Goal: Task Accomplishment & Management: Complete application form

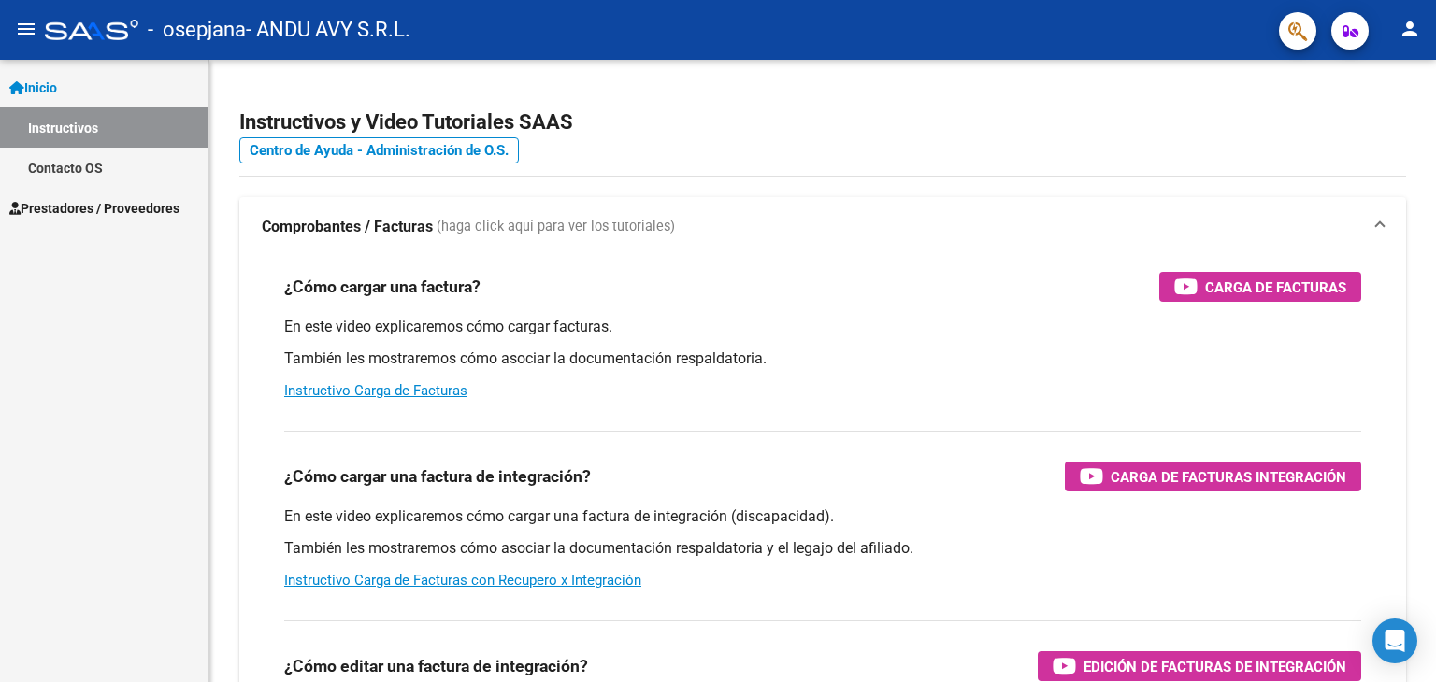
click at [131, 201] on span "Prestadores / Proveedores" at bounding box center [94, 208] width 170 height 21
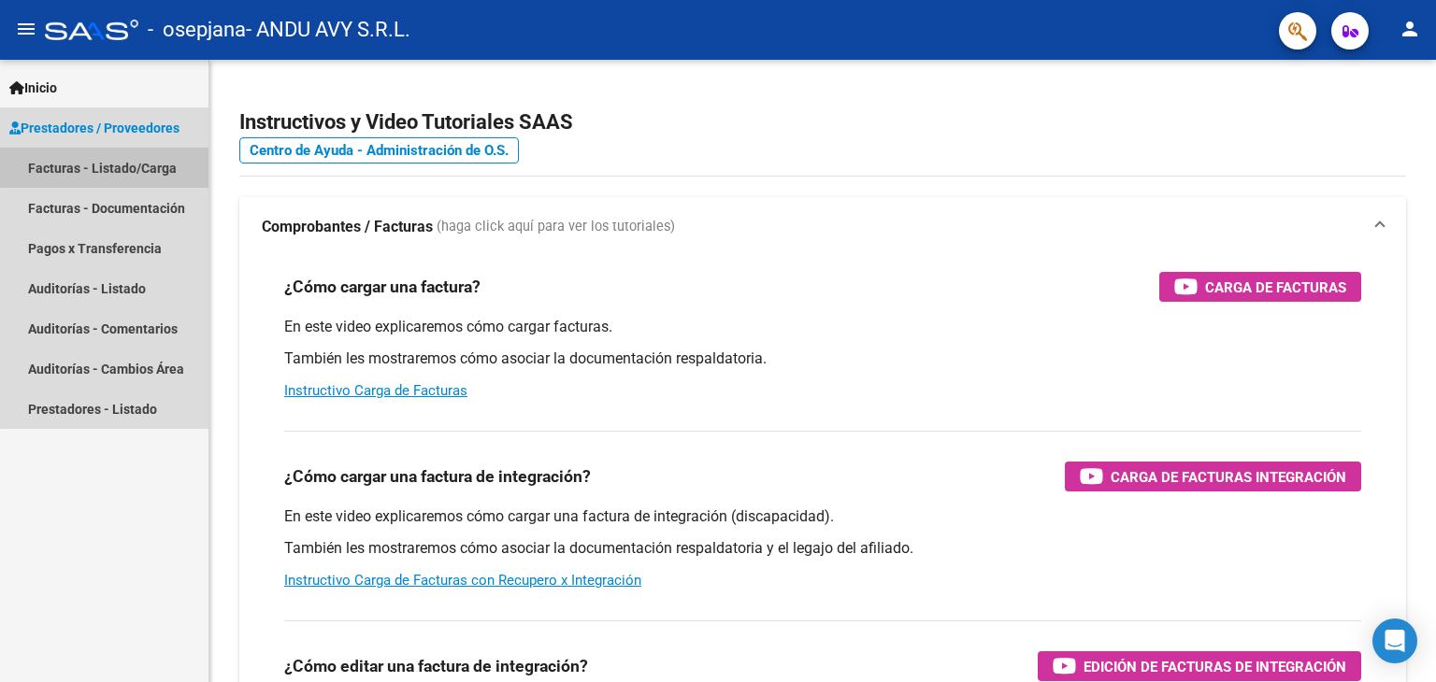
click at [123, 166] on link "Facturas - Listado/Carga" at bounding box center [104, 168] width 208 height 40
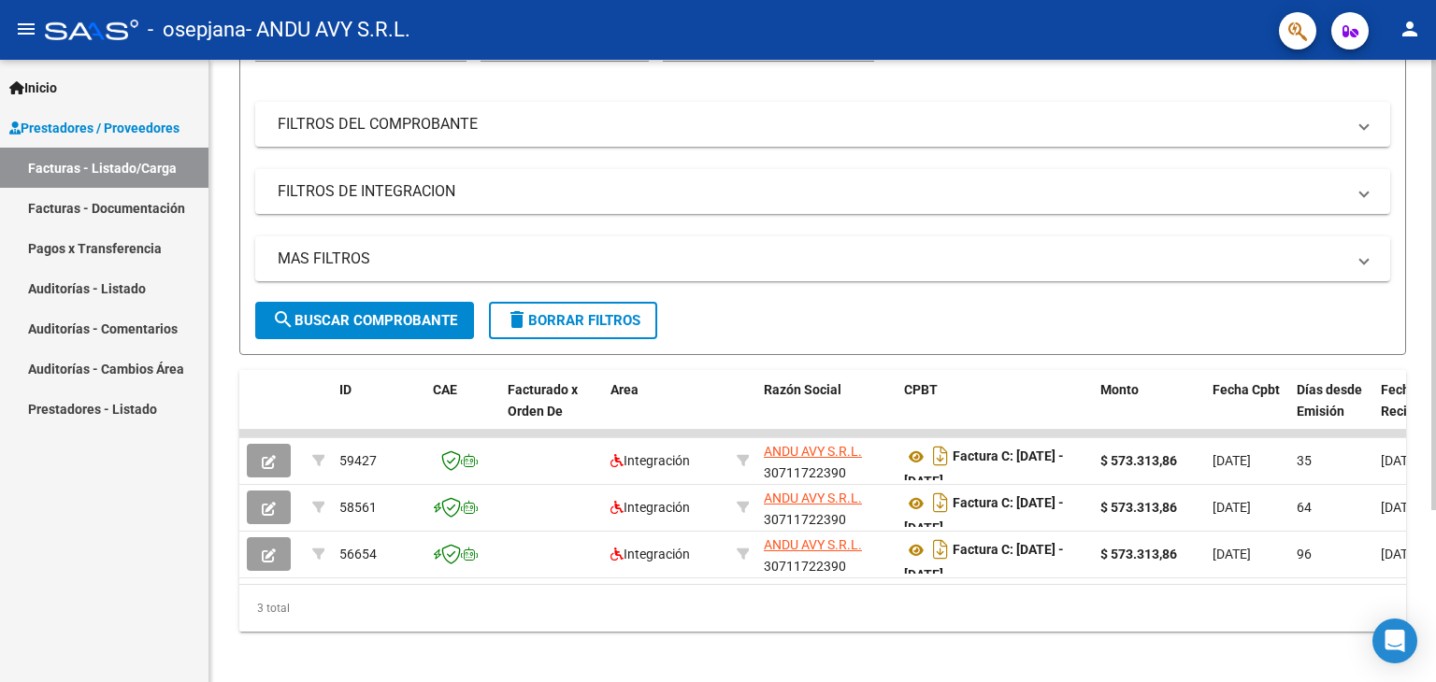
scroll to position [236, 0]
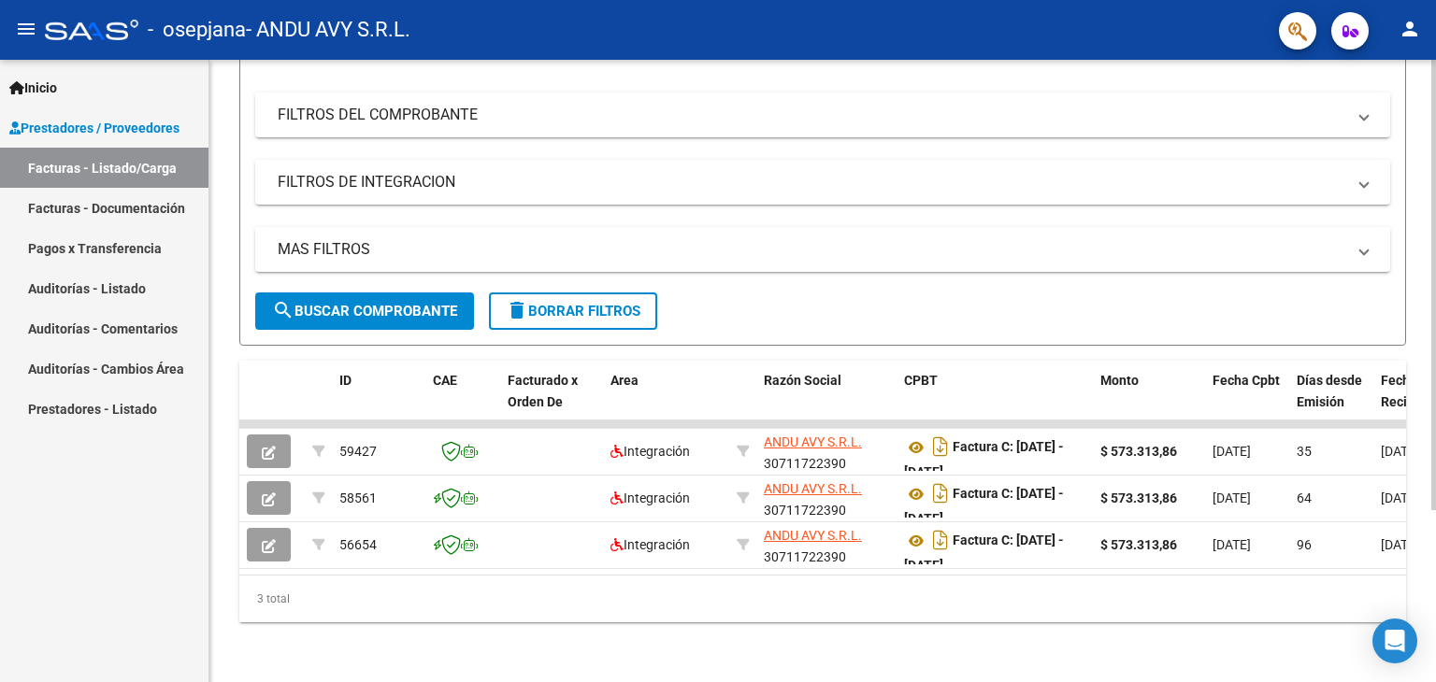
click at [1402, 300] on div "Video tutorial PRESTADORES -> Listado de CPBTs Emitidos por Prestadores / Prove…" at bounding box center [824, 259] width 1231 height 848
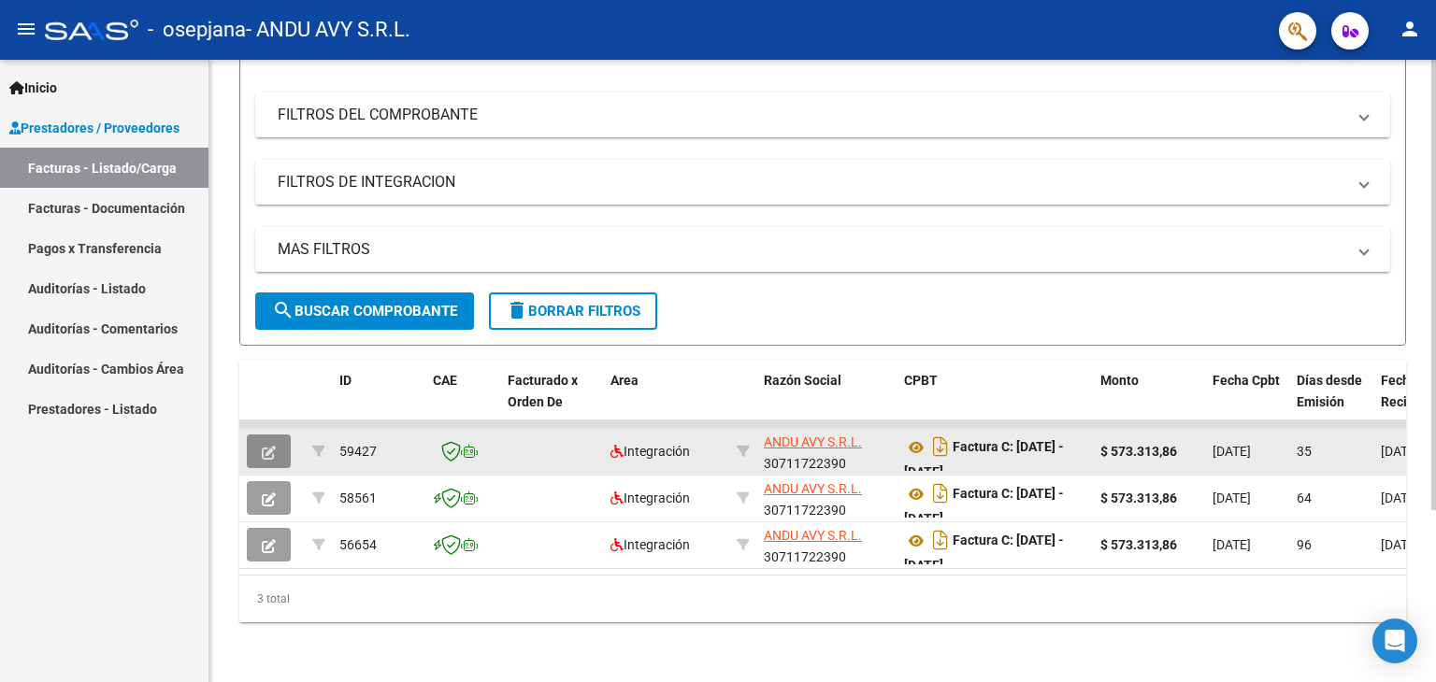
click at [260, 445] on button "button" at bounding box center [269, 452] width 44 height 34
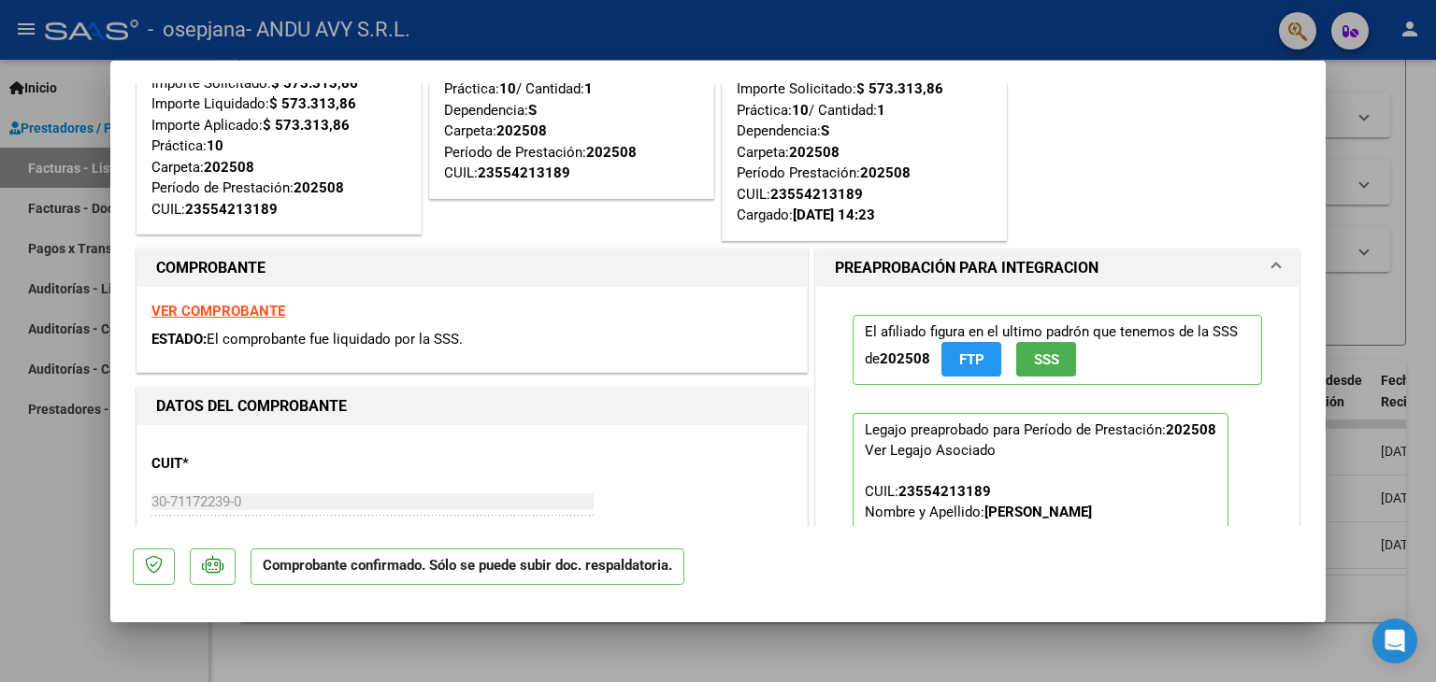
scroll to position [0, 0]
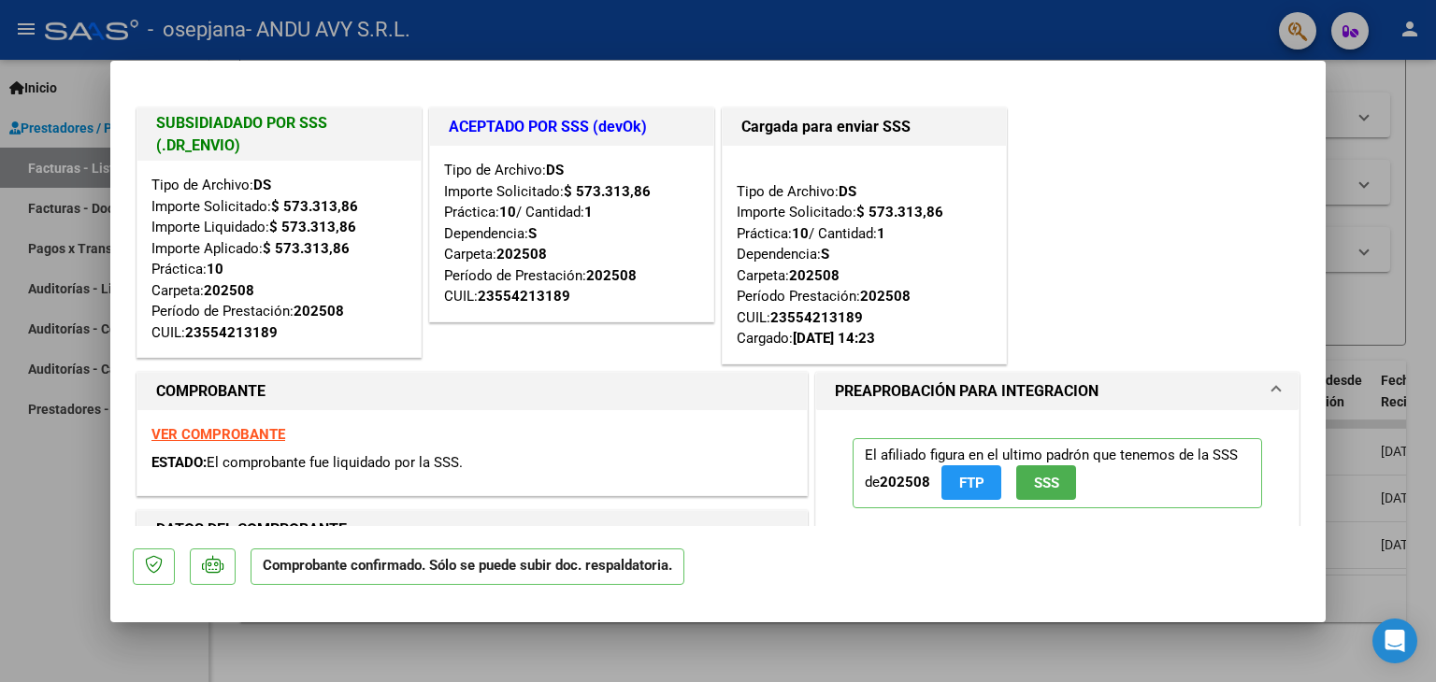
click at [1435, 123] on div at bounding box center [718, 341] width 1436 height 682
type input "$ 0,00"
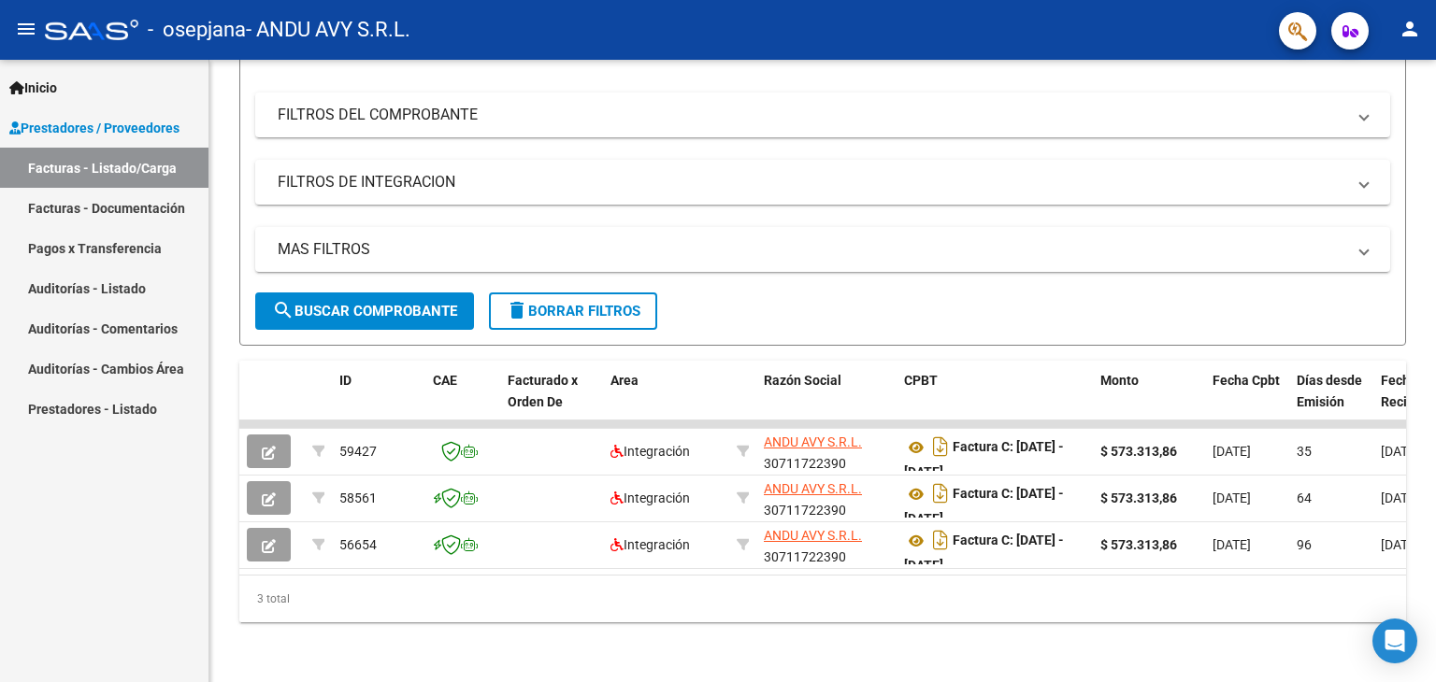
click at [90, 169] on link "Facturas - Listado/Carga" at bounding box center [104, 168] width 208 height 40
click at [1435, 169] on div at bounding box center [1433, 371] width 5 height 623
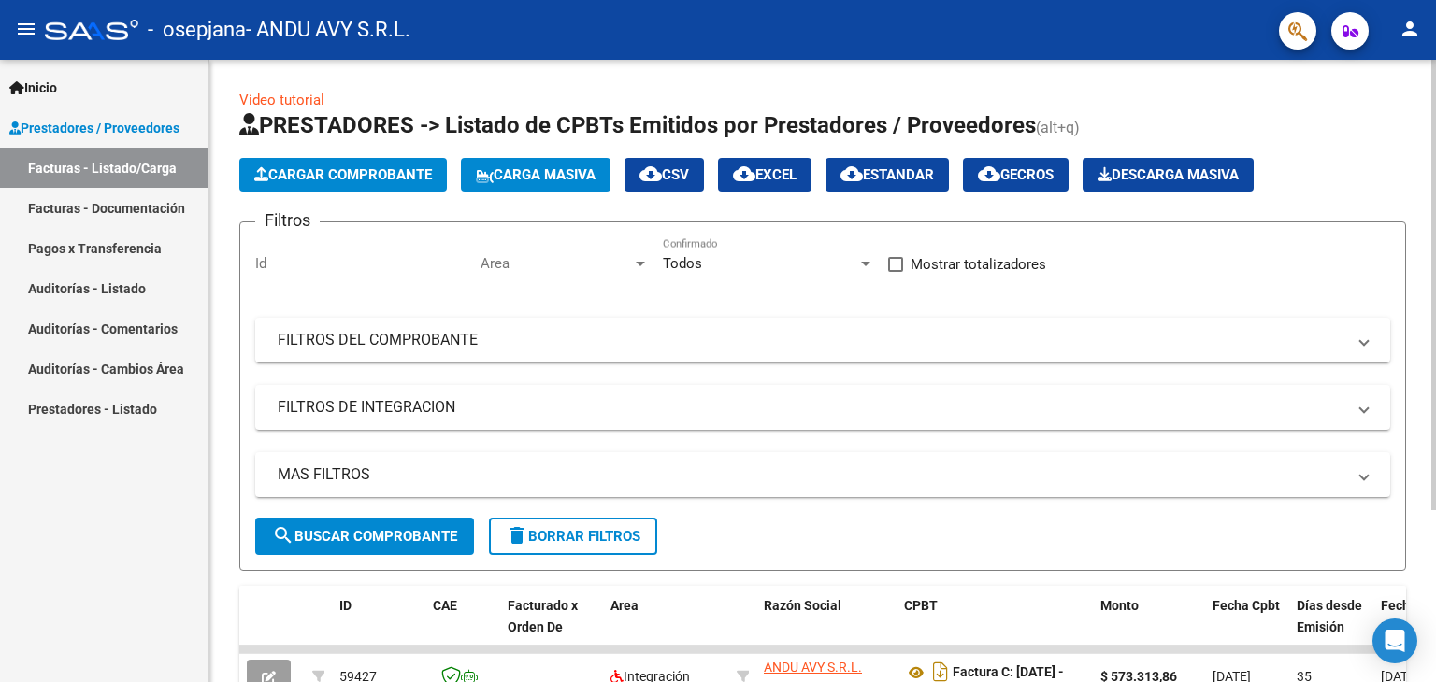
click at [415, 177] on span "Cargar Comprobante" at bounding box center [343, 174] width 178 height 17
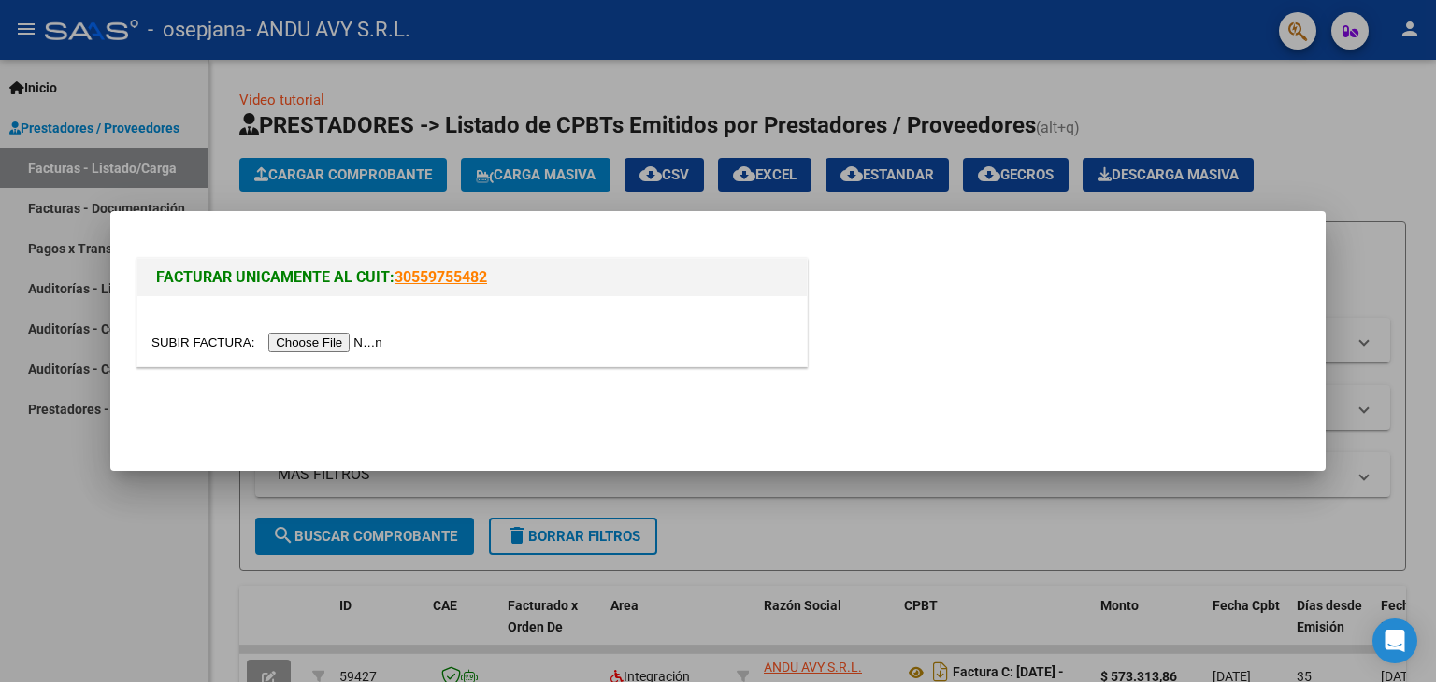
click at [325, 345] on input "file" at bounding box center [269, 343] width 236 height 20
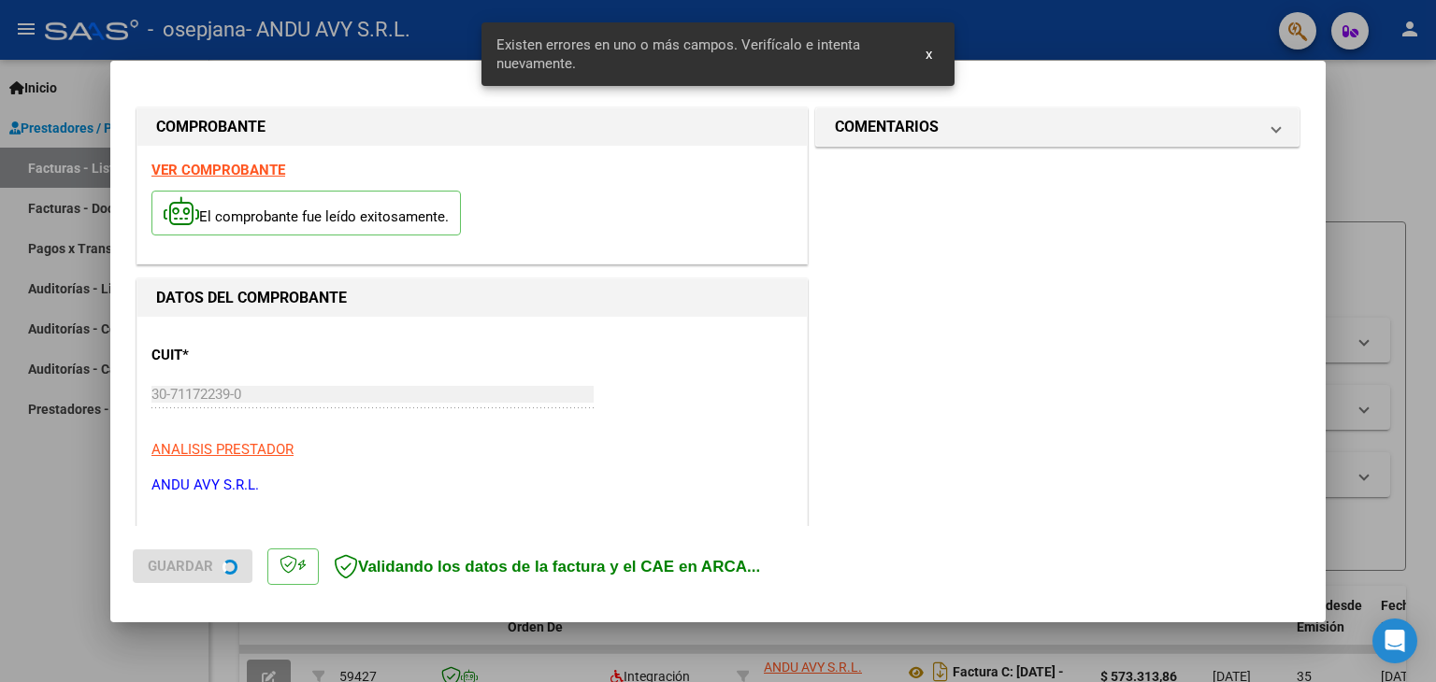
scroll to position [427, 0]
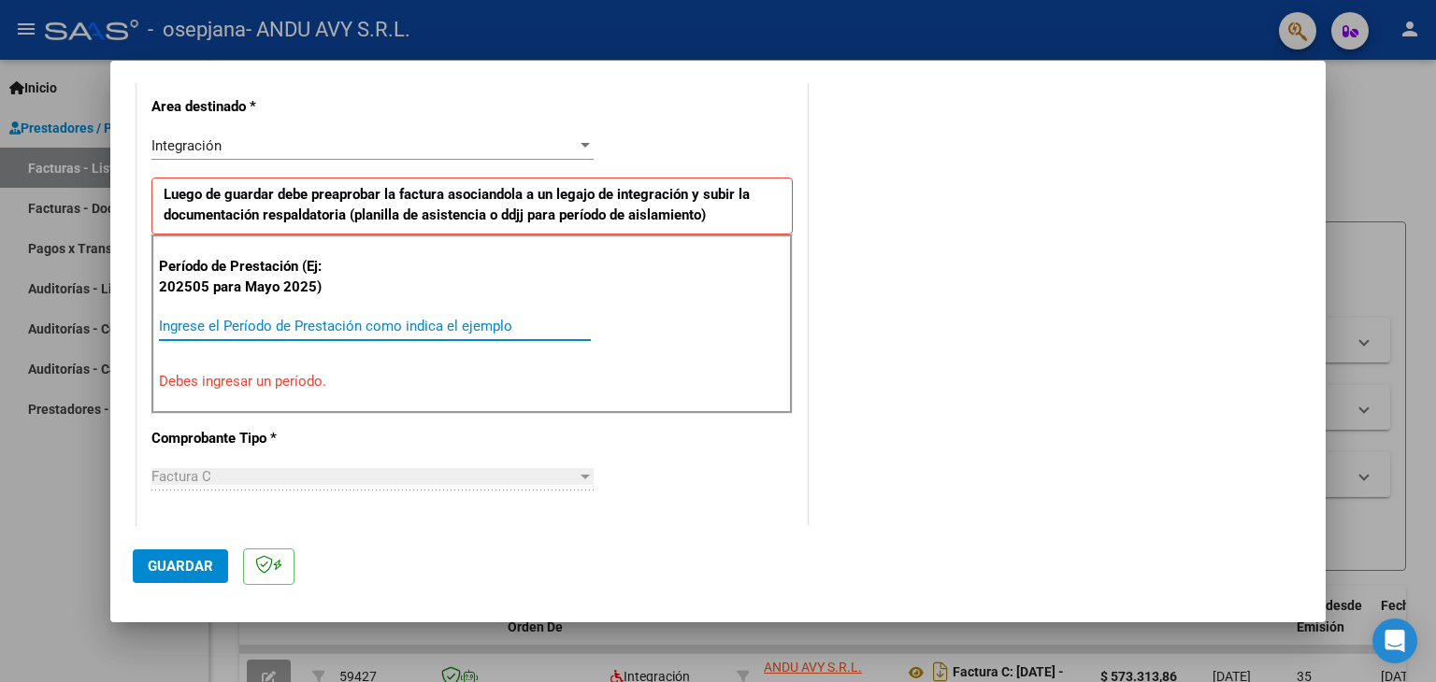
click at [456, 325] on input "Ingrese el Período de Prestación como indica el ejemplo" at bounding box center [375, 326] width 432 height 17
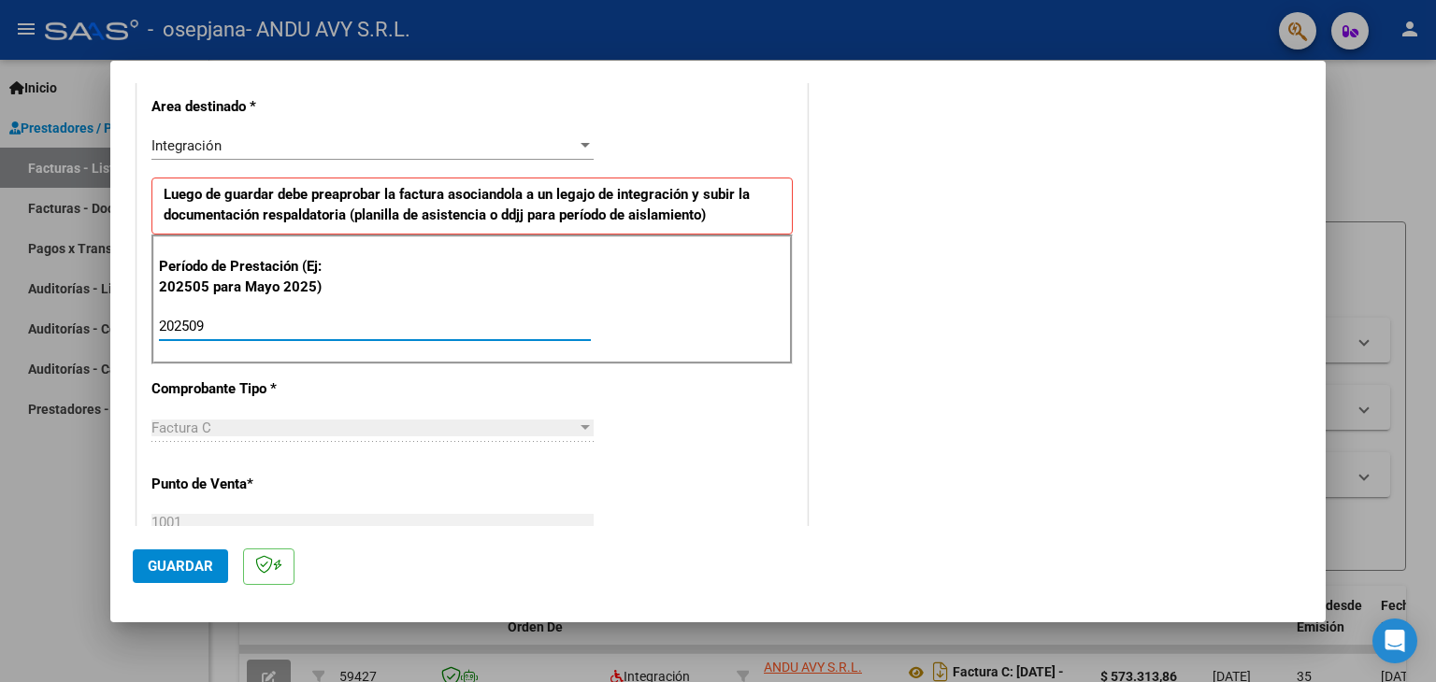
type input "202509"
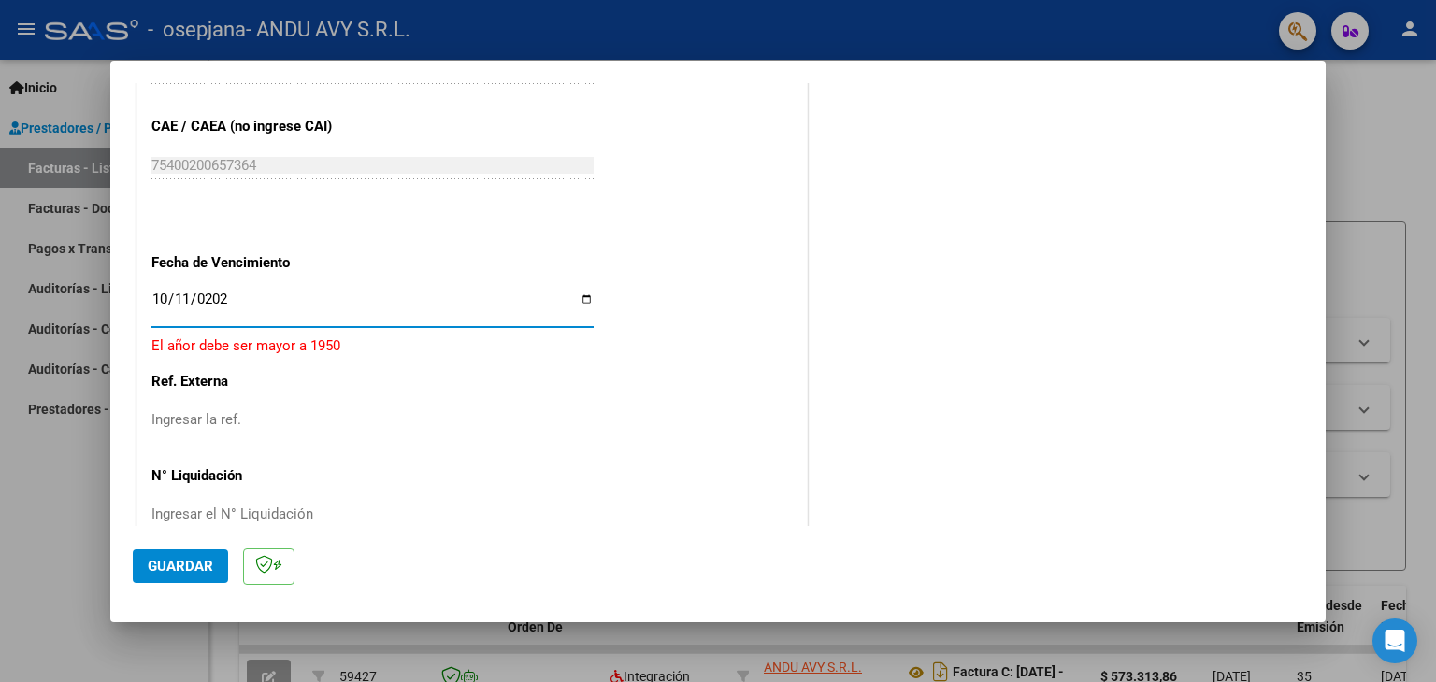
type input "[DATE]"
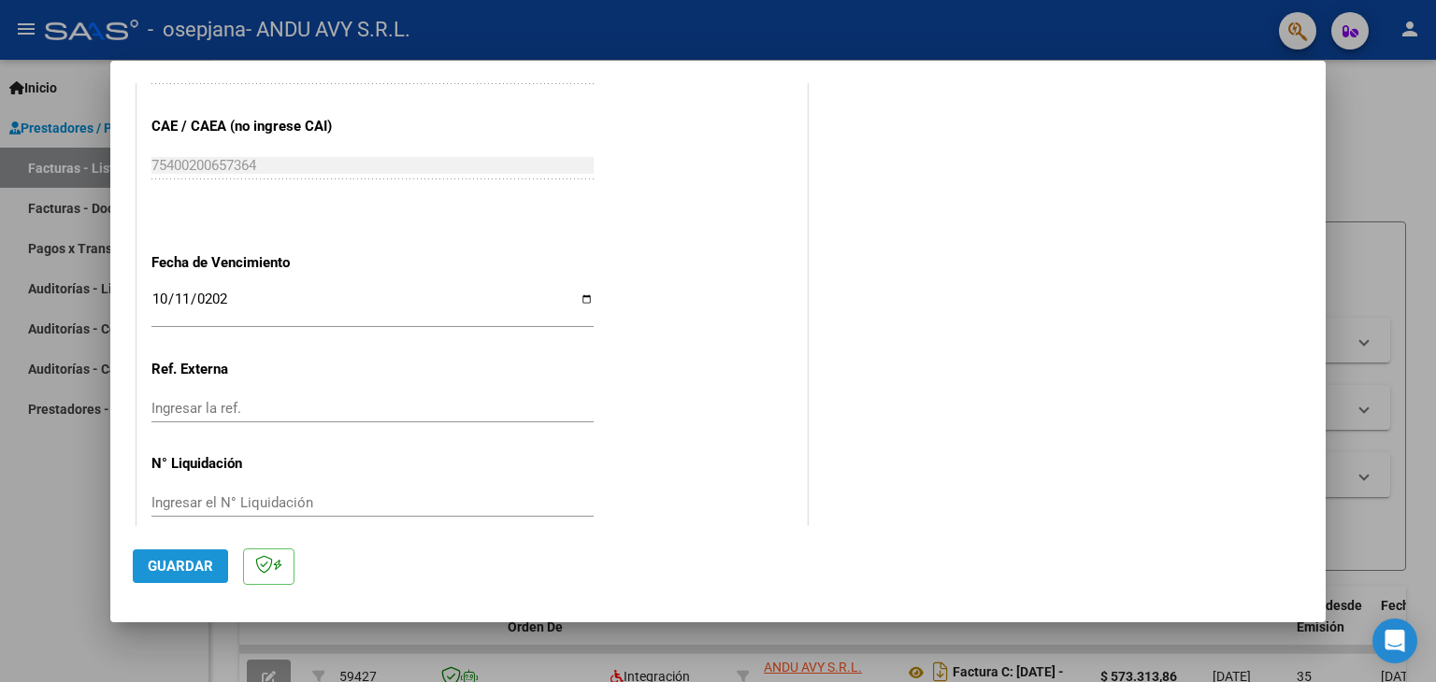
click at [190, 559] on span "Guardar" at bounding box center [180, 566] width 65 height 17
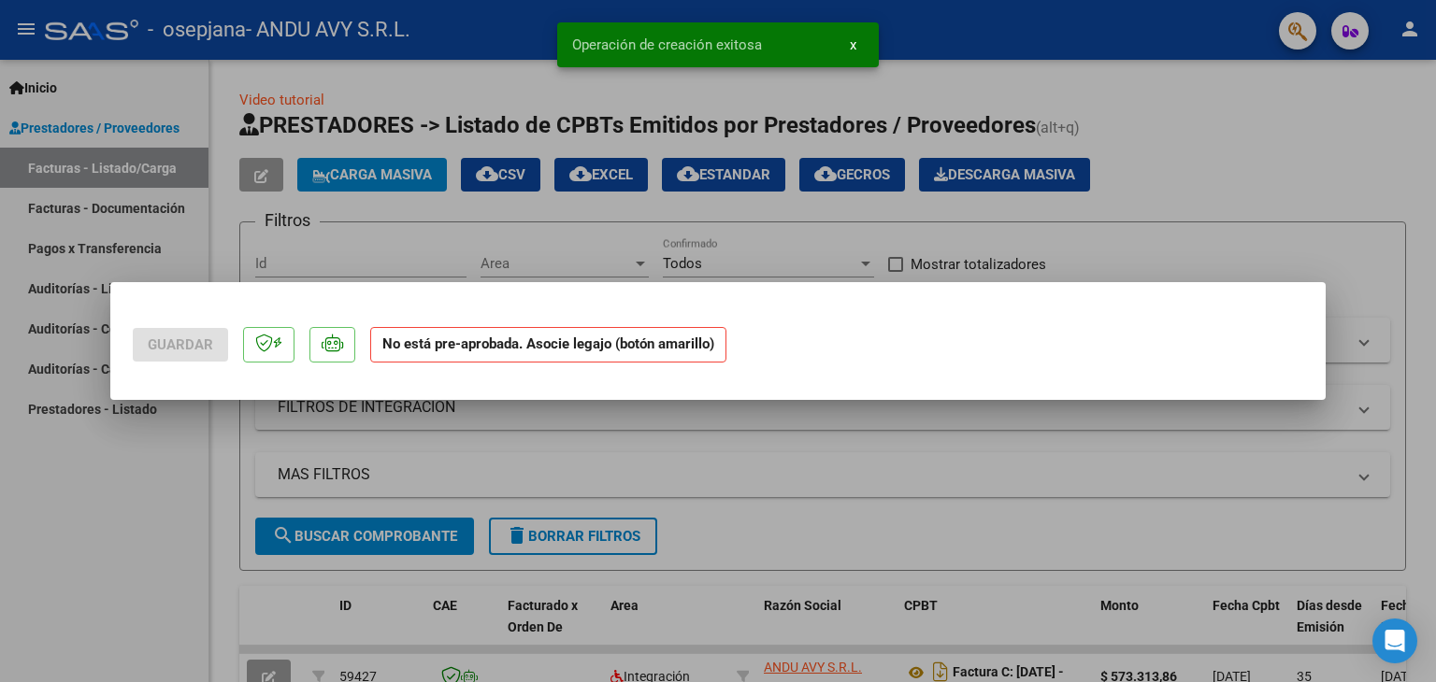
scroll to position [0, 0]
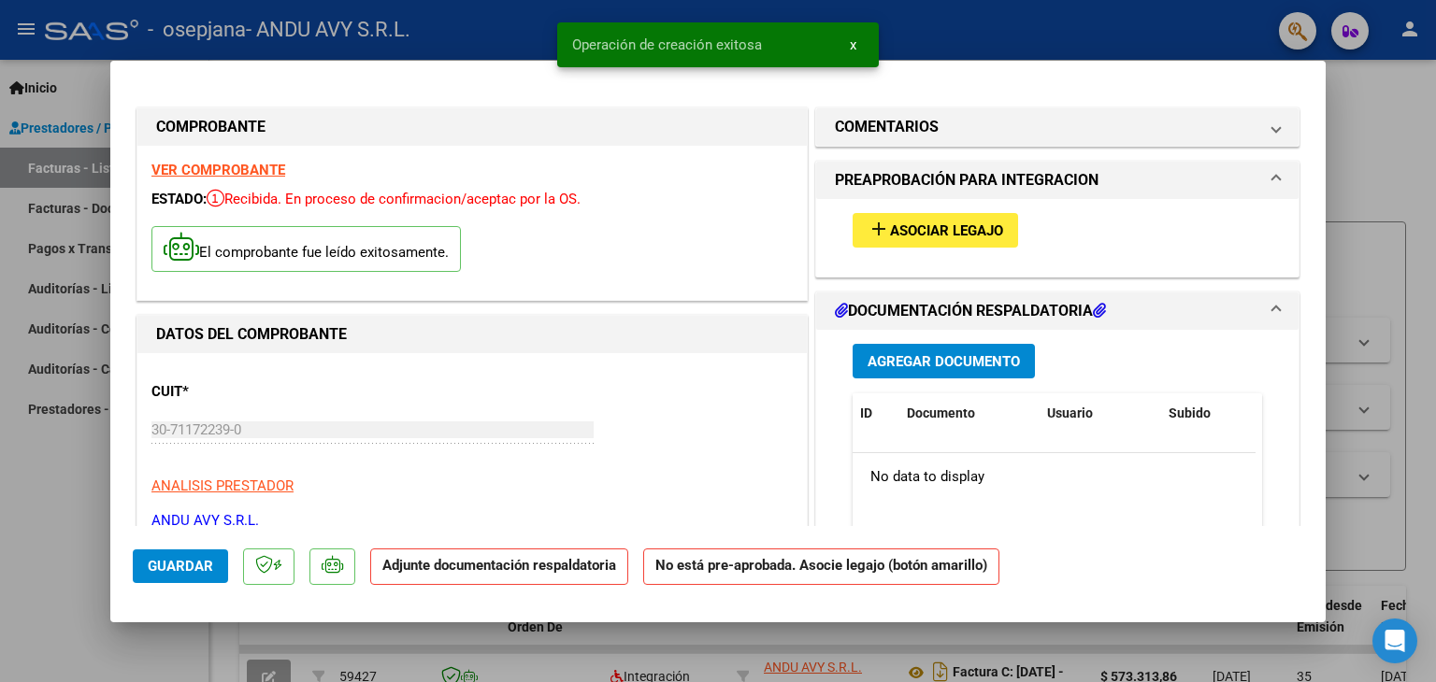
click at [901, 236] on span "Asociar Legajo" at bounding box center [946, 230] width 113 height 17
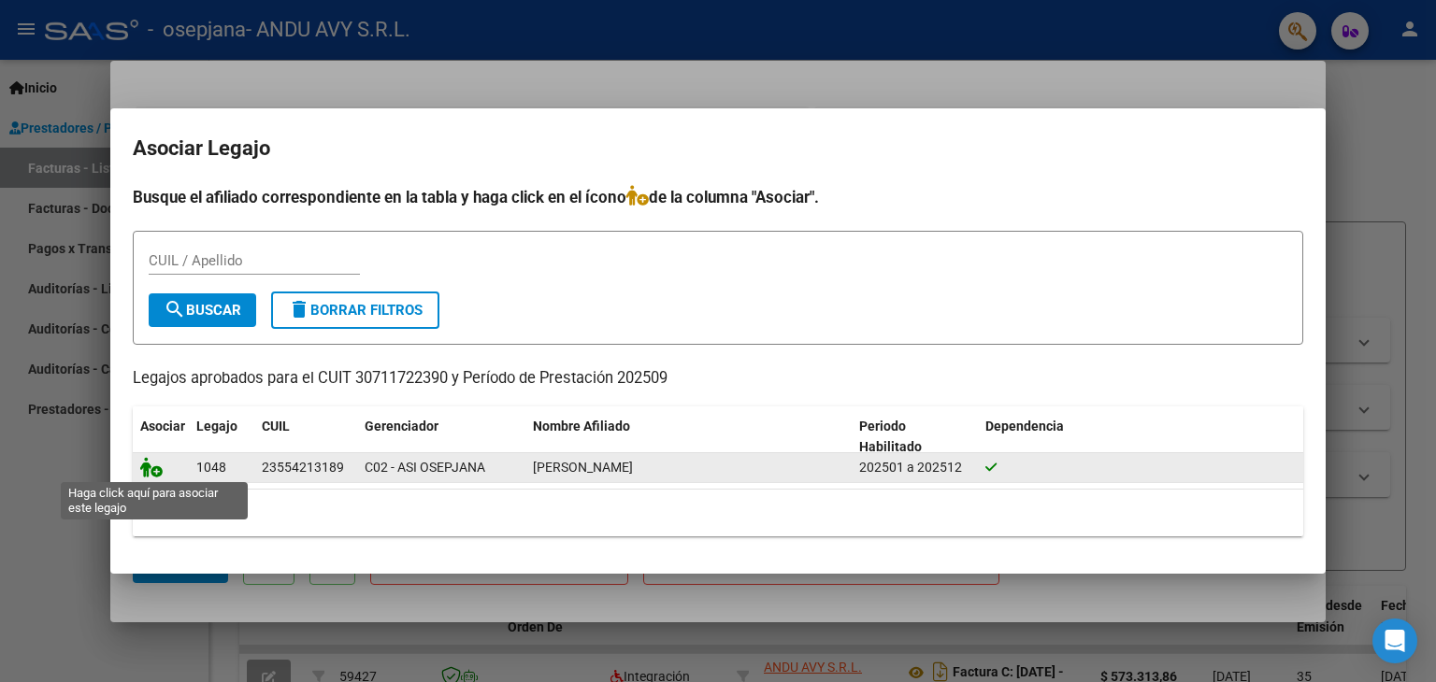
click at [147, 467] on icon at bounding box center [151, 467] width 22 height 21
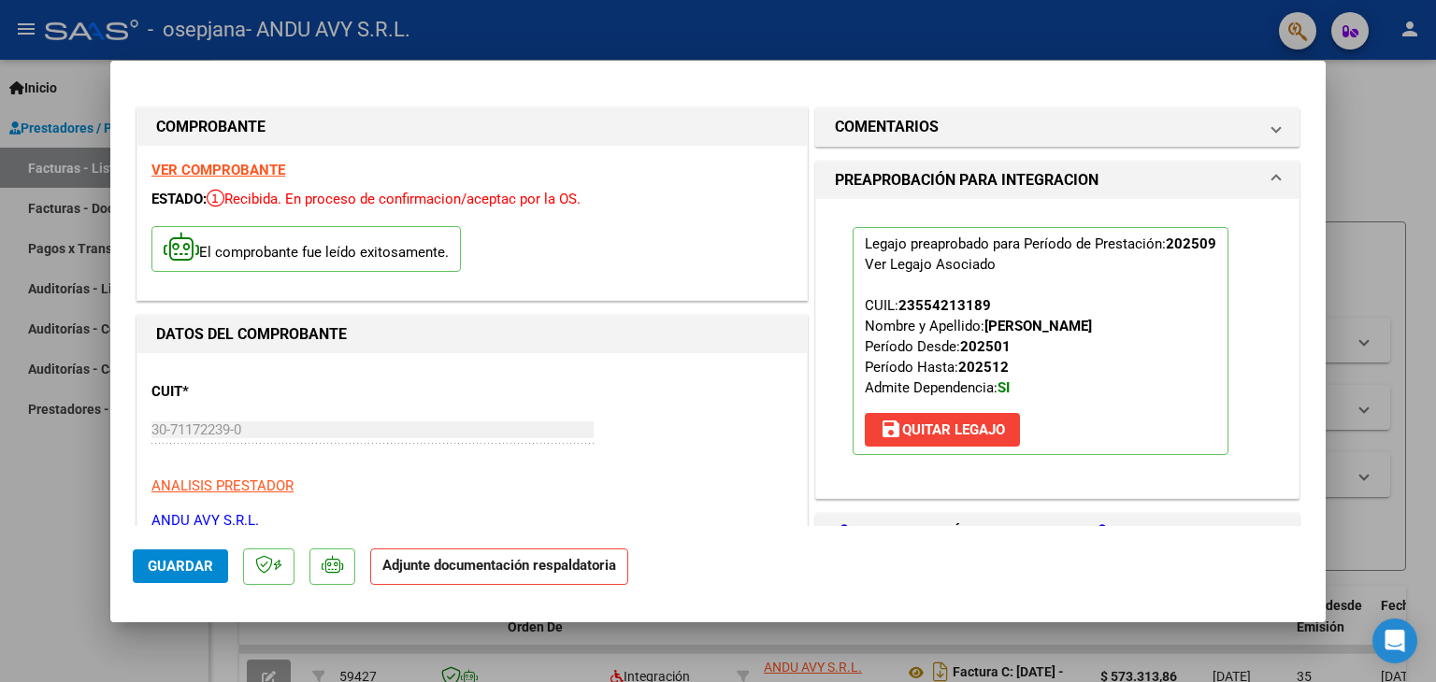
click at [181, 586] on mat-dialog-actions "Guardar Adjunte documentación respaldatoria" at bounding box center [718, 563] width 1170 height 74
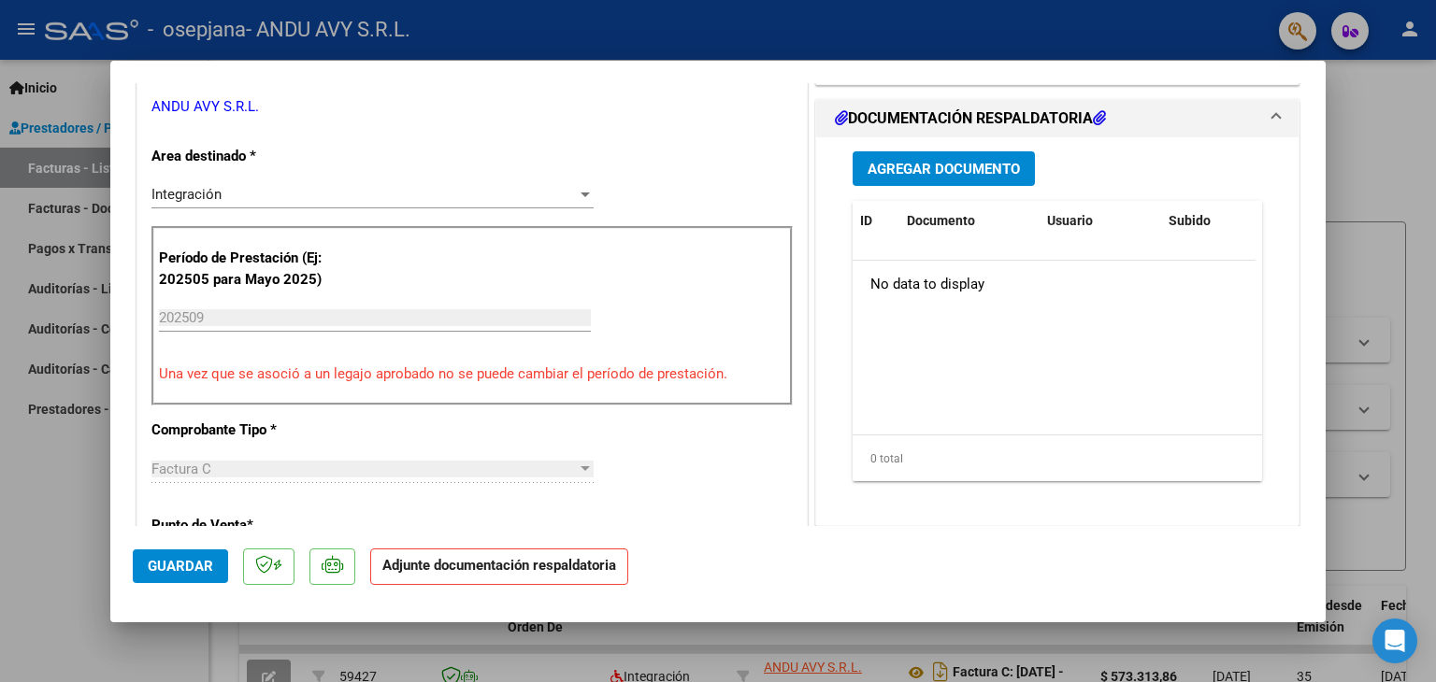
scroll to position [418, 0]
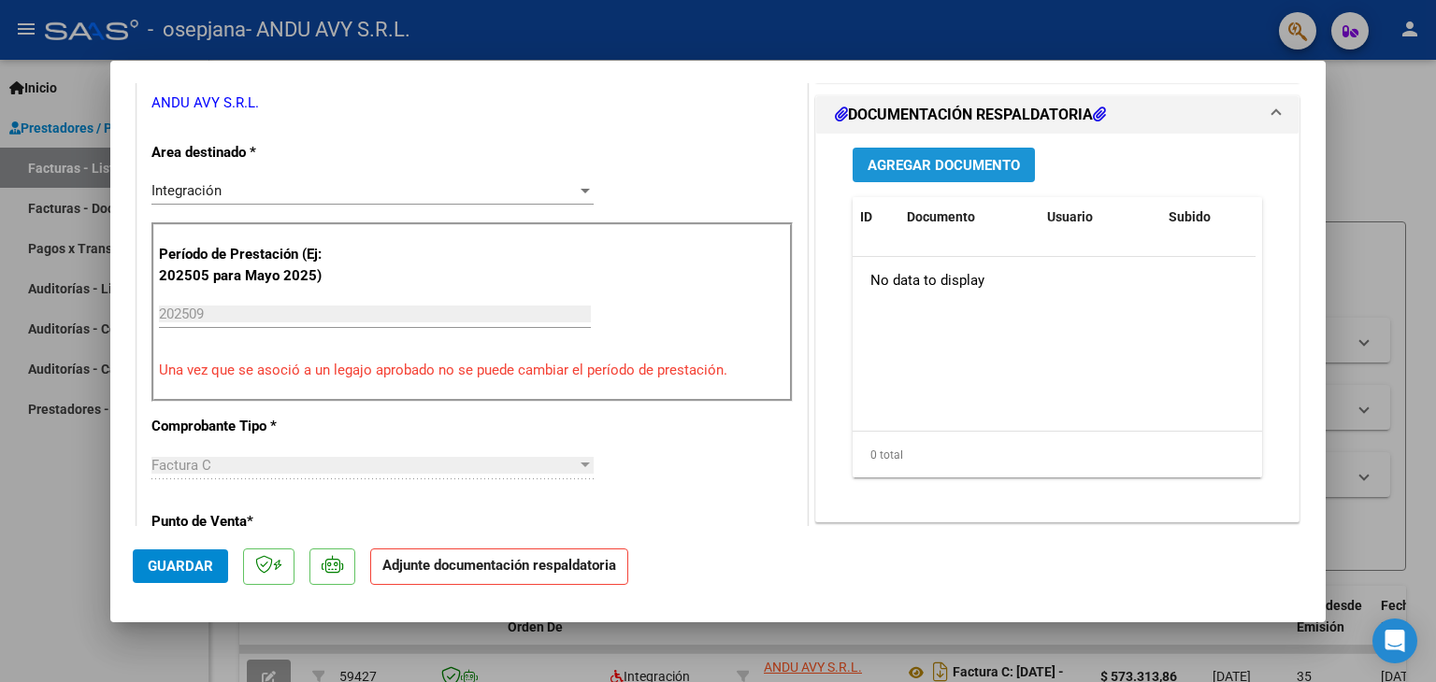
click at [960, 157] on span "Agregar Documento" at bounding box center [943, 165] width 152 height 17
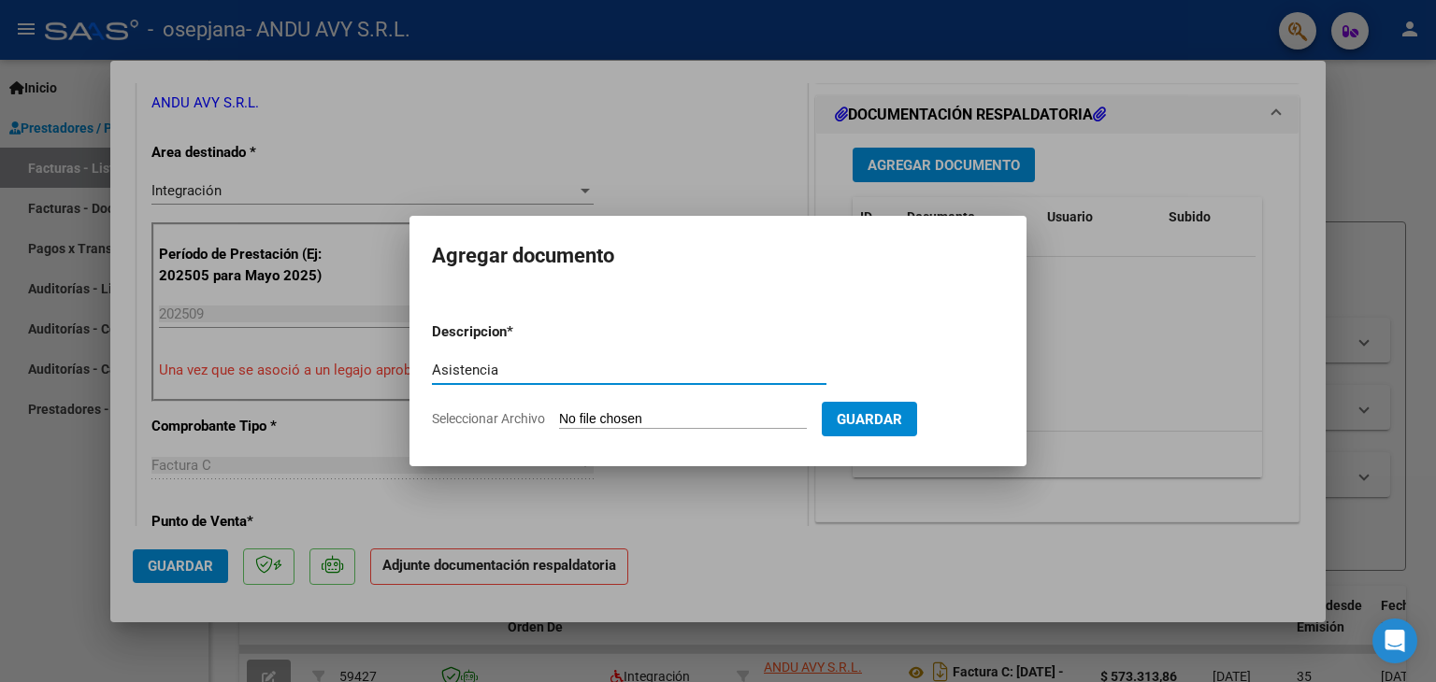
type input "Asistencia"
click at [598, 422] on input "Seleccionar Archivo" at bounding box center [683, 420] width 248 height 18
type input "C:\fakepath\OSEPJANA-Rosales-Septiembre2025-Asistencia.pdf"
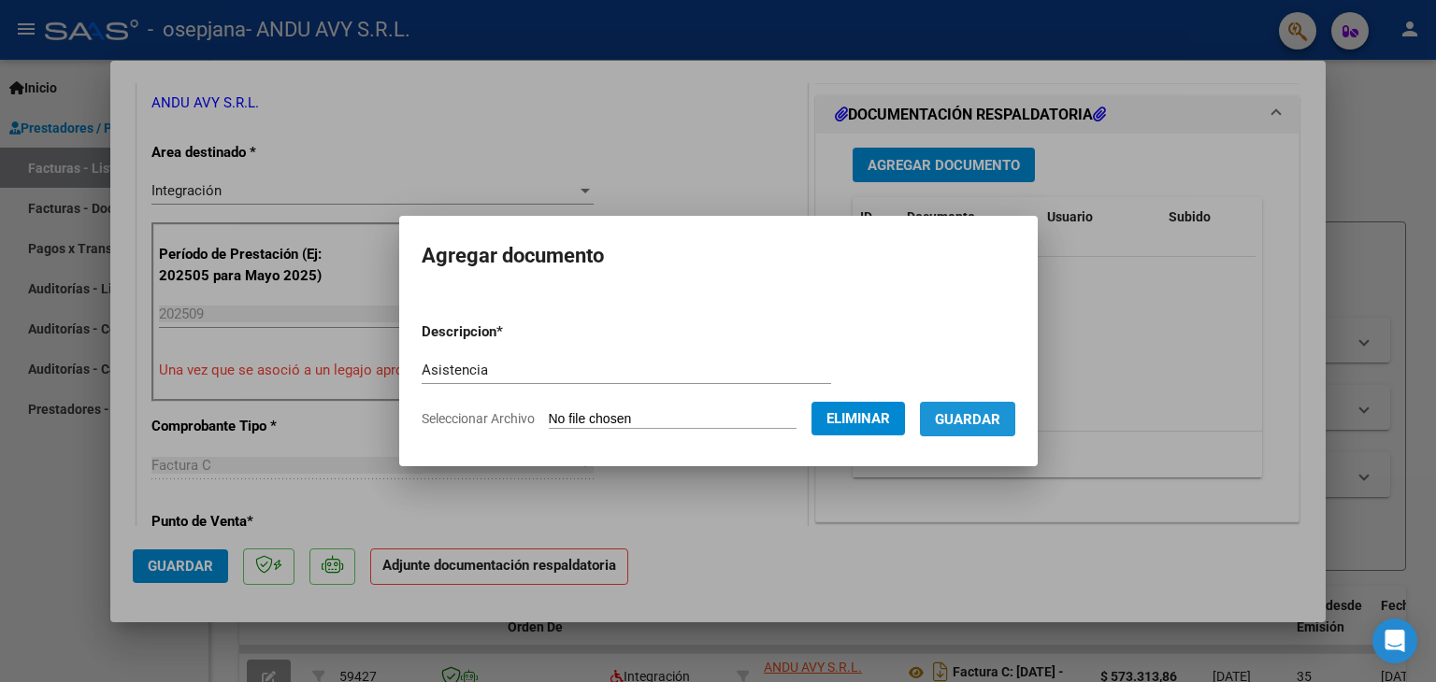
click at [962, 413] on span "Guardar" at bounding box center [967, 419] width 65 height 17
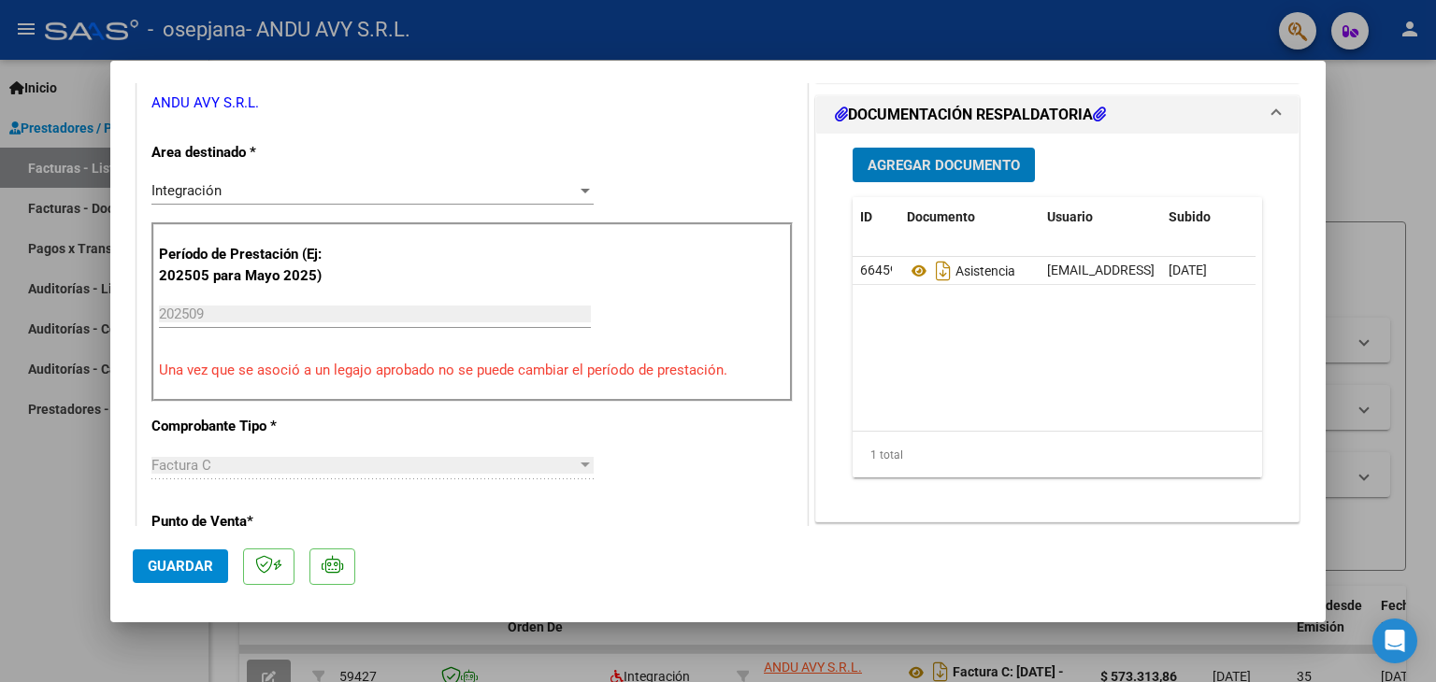
click at [941, 157] on span "Agregar Documento" at bounding box center [943, 165] width 152 height 17
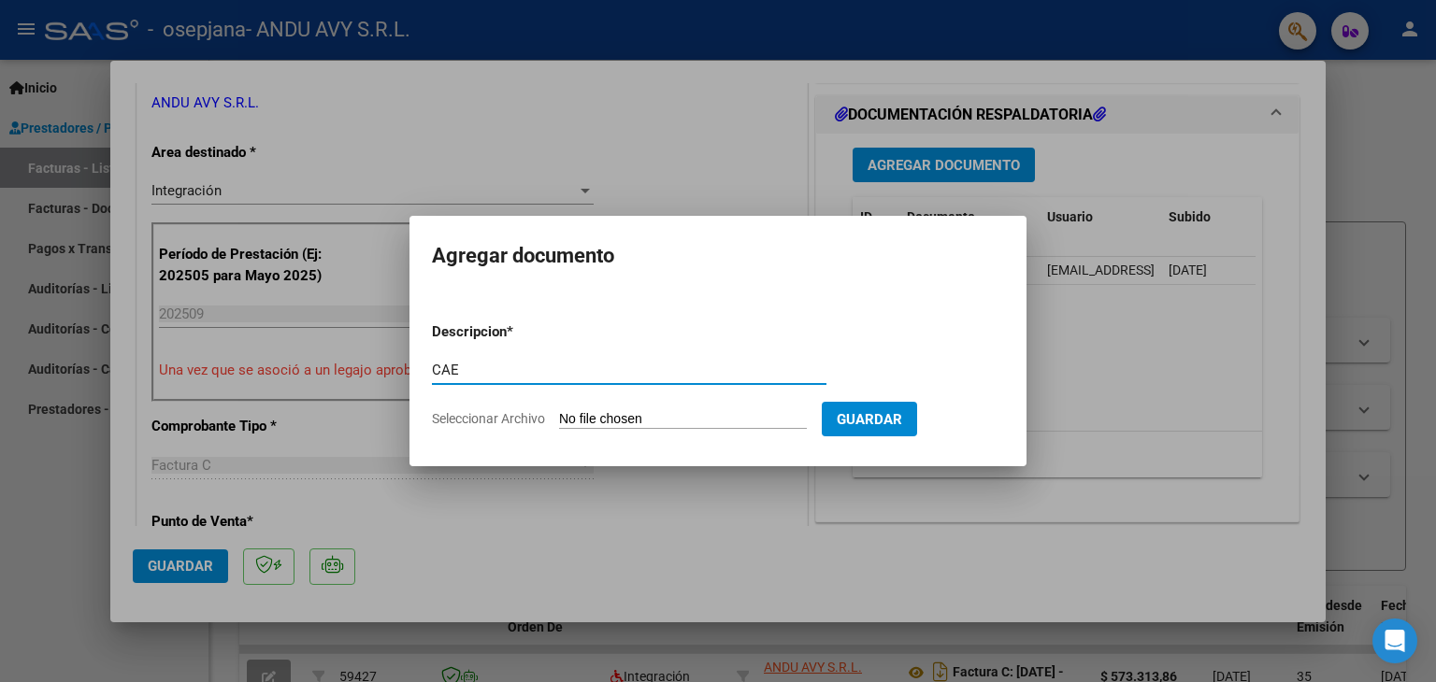
type input "CAE"
click at [637, 414] on input "Seleccionar Archivo" at bounding box center [683, 420] width 248 height 18
type input "C:\fakepath\OSEPJANA-Rosales-Septiembre2025-CAE.pdf"
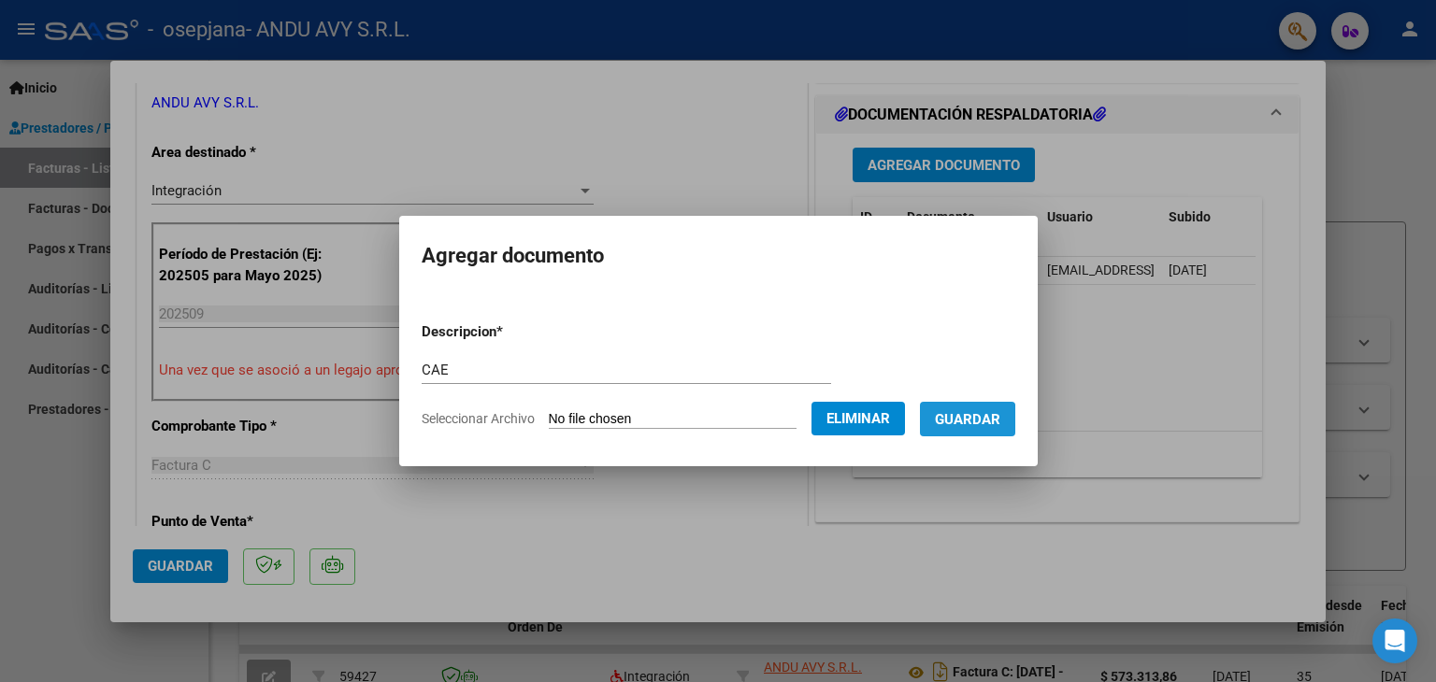
click at [965, 421] on span "Guardar" at bounding box center [967, 419] width 65 height 17
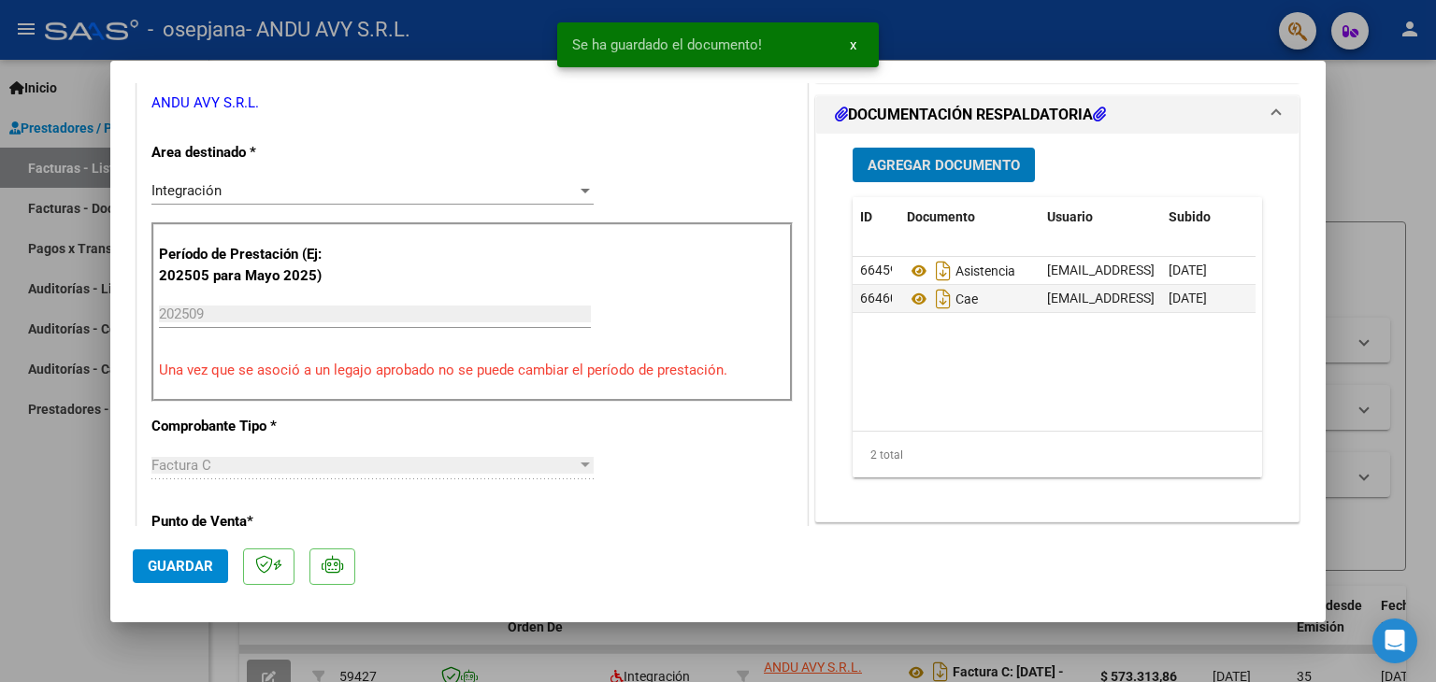
click at [180, 561] on span "Guardar" at bounding box center [180, 566] width 65 height 17
click at [1342, 109] on div at bounding box center [718, 341] width 1436 height 682
type input "$ 0,00"
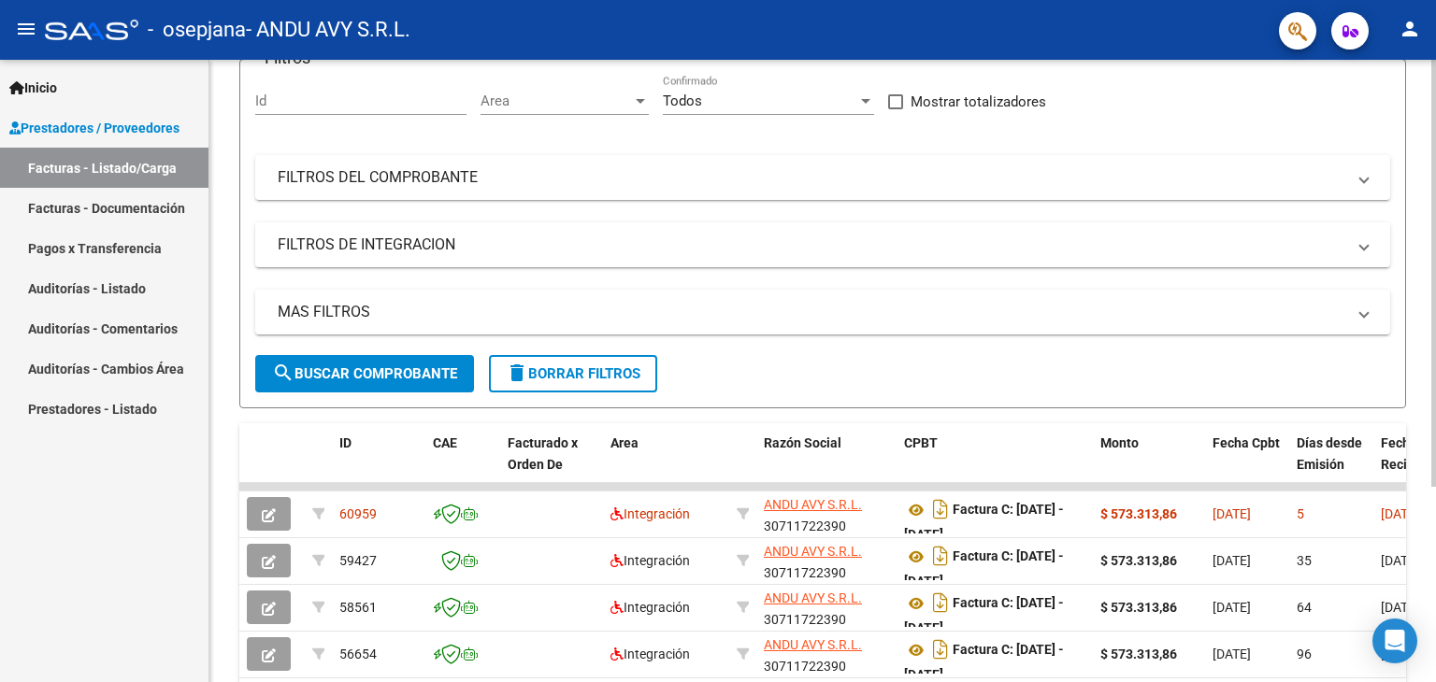
scroll to position [0, 0]
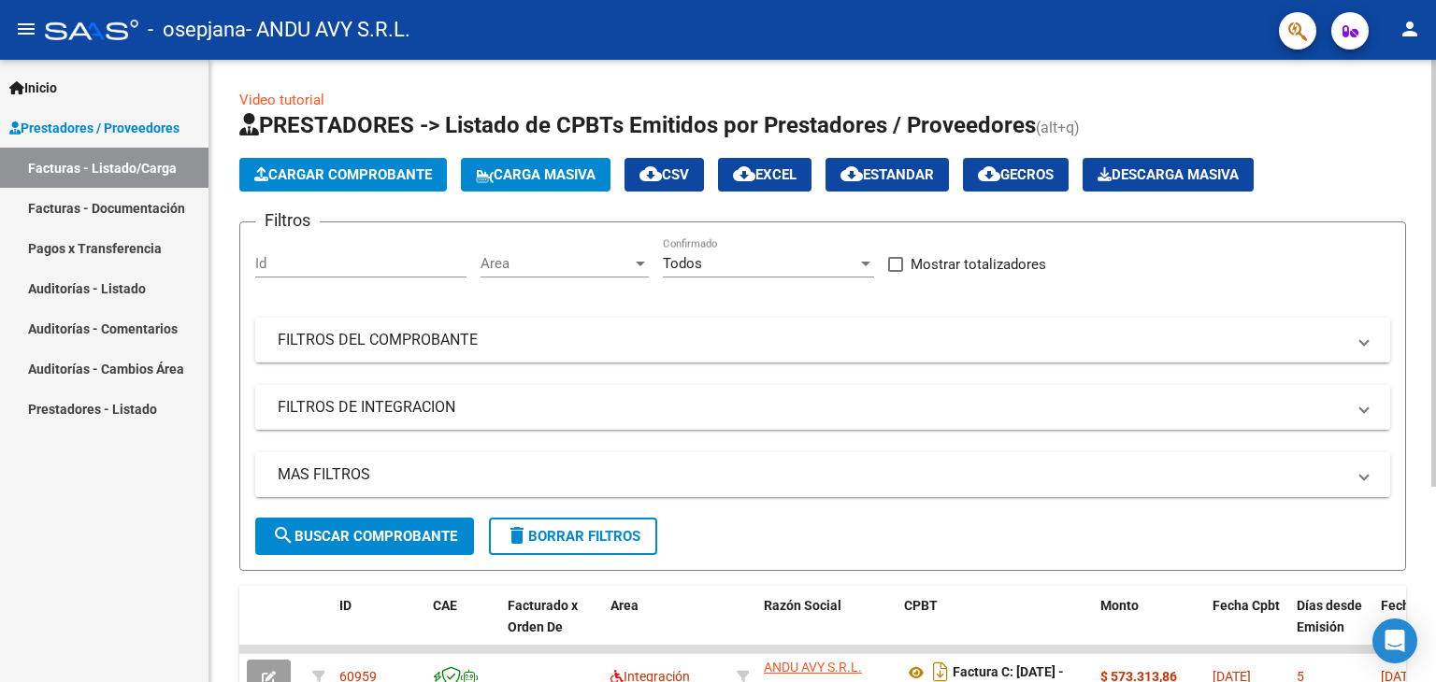
click at [1434, 23] on div "menu - osepjana - ANDU AVY S.R.L. person Inicio Instructivos Contacto OS Presta…" at bounding box center [718, 341] width 1436 height 682
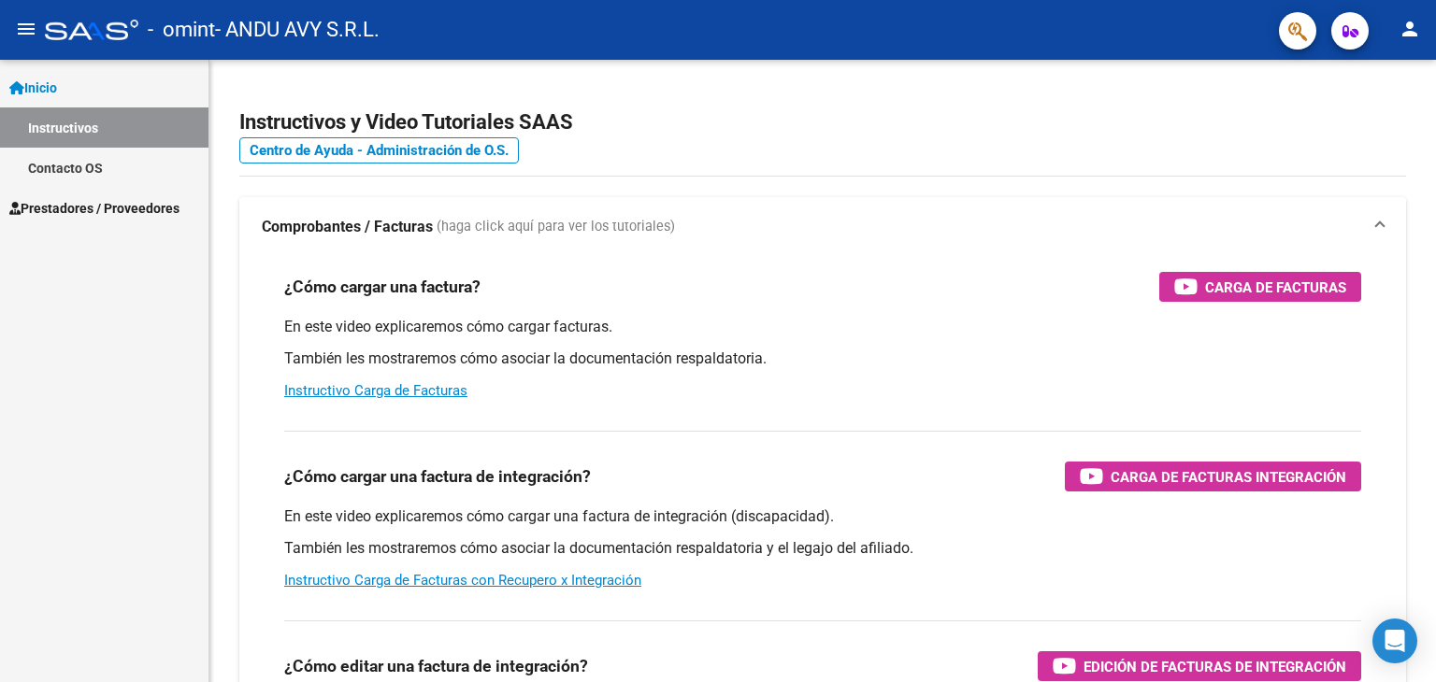
click at [109, 208] on span "Prestadores / Proveedores" at bounding box center [94, 208] width 170 height 21
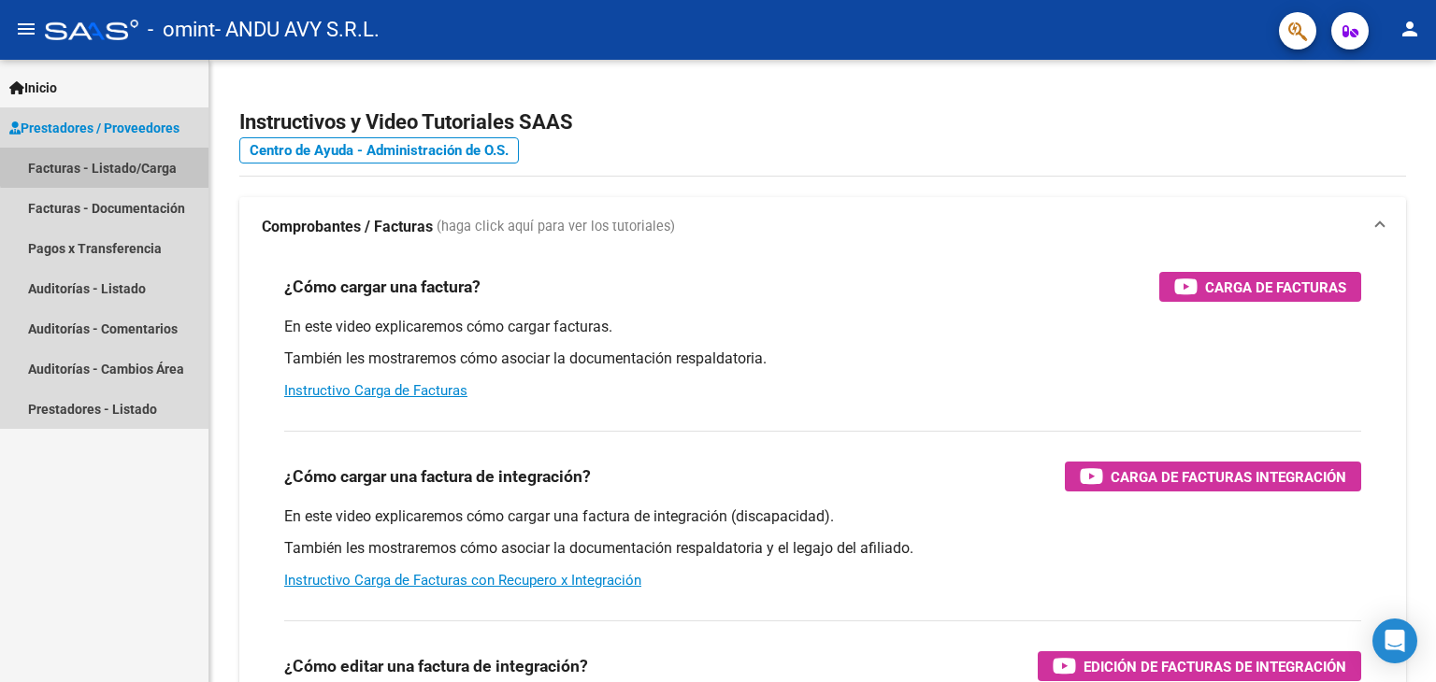
click at [108, 162] on link "Facturas - Listado/Carga" at bounding box center [104, 168] width 208 height 40
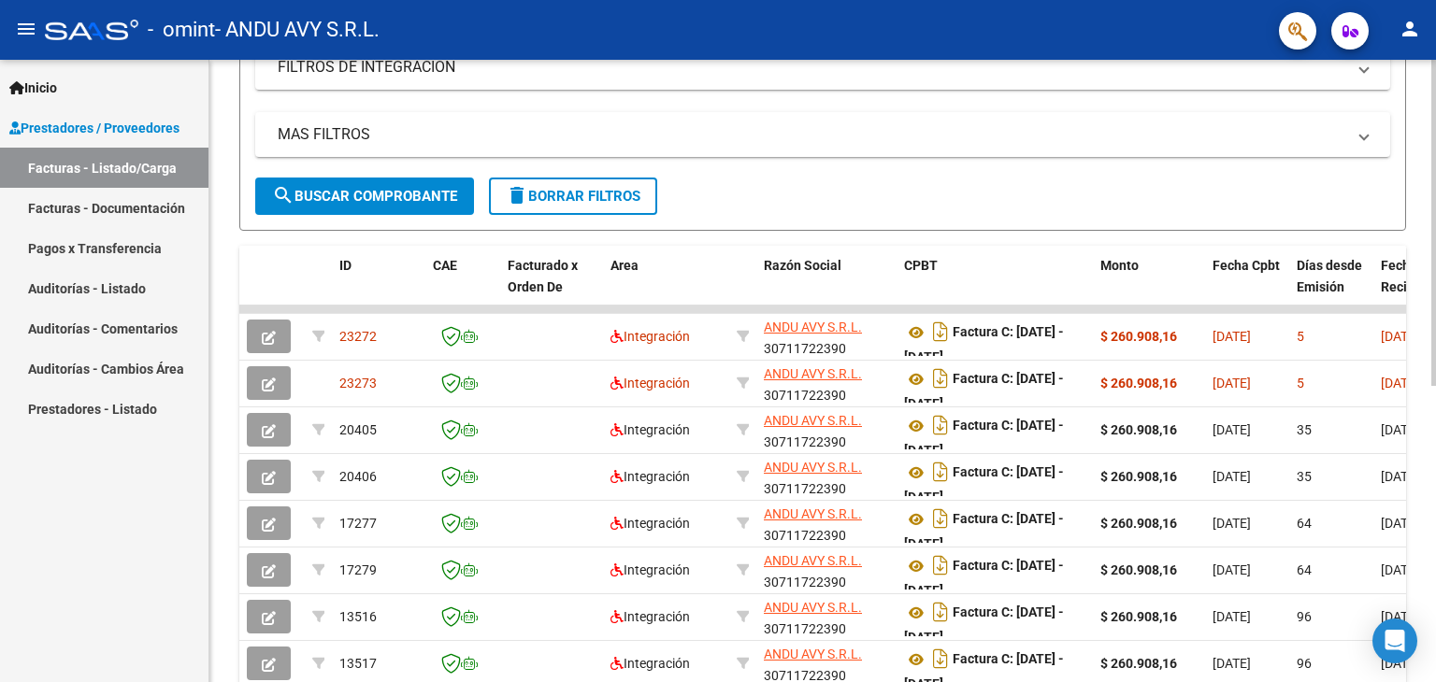
scroll to position [342, 0]
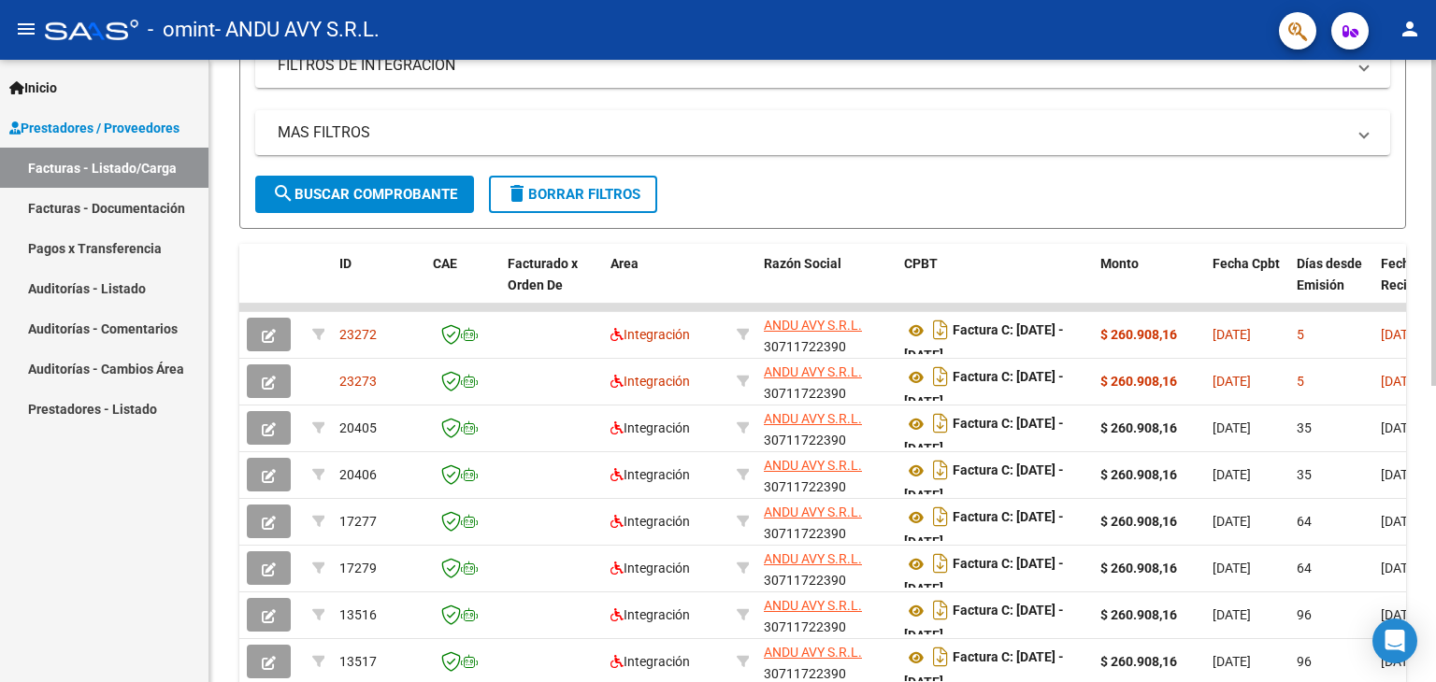
click at [1435, 311] on div at bounding box center [1433, 406] width 5 height 326
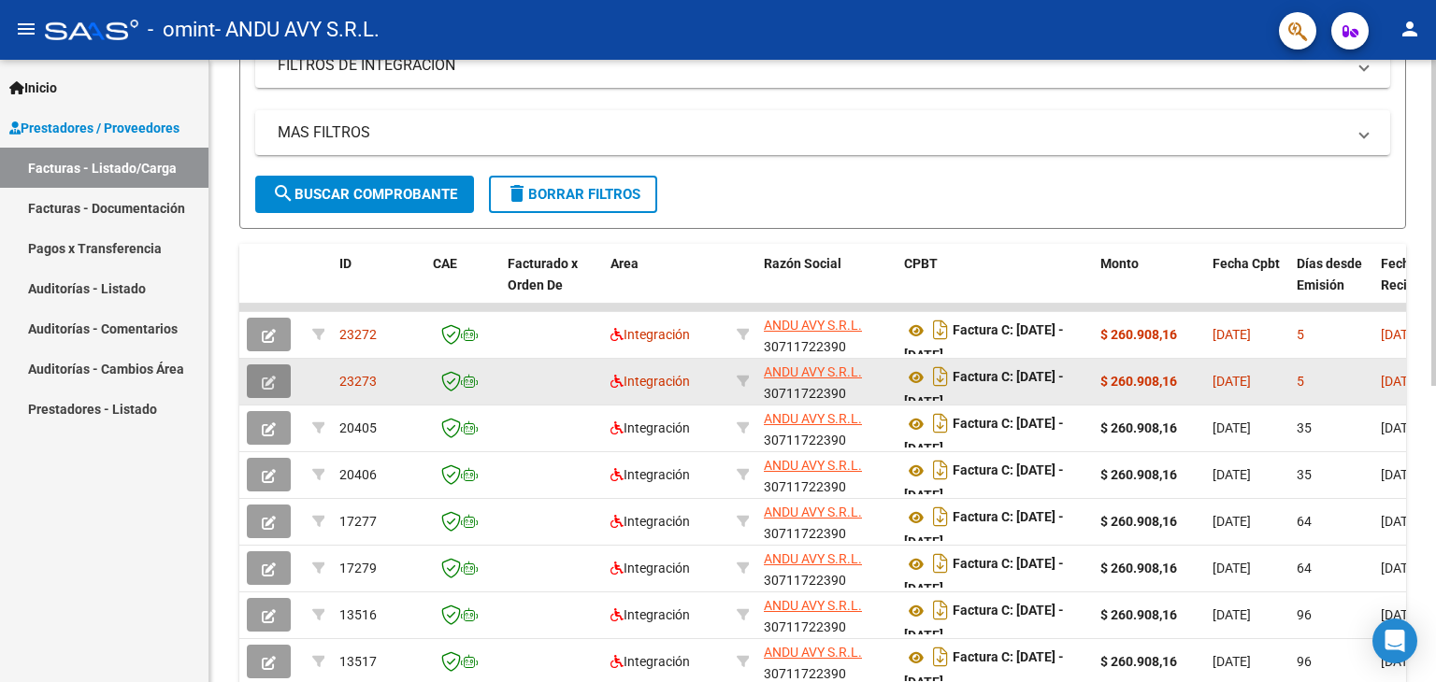
click at [269, 376] on icon "button" at bounding box center [269, 383] width 14 height 14
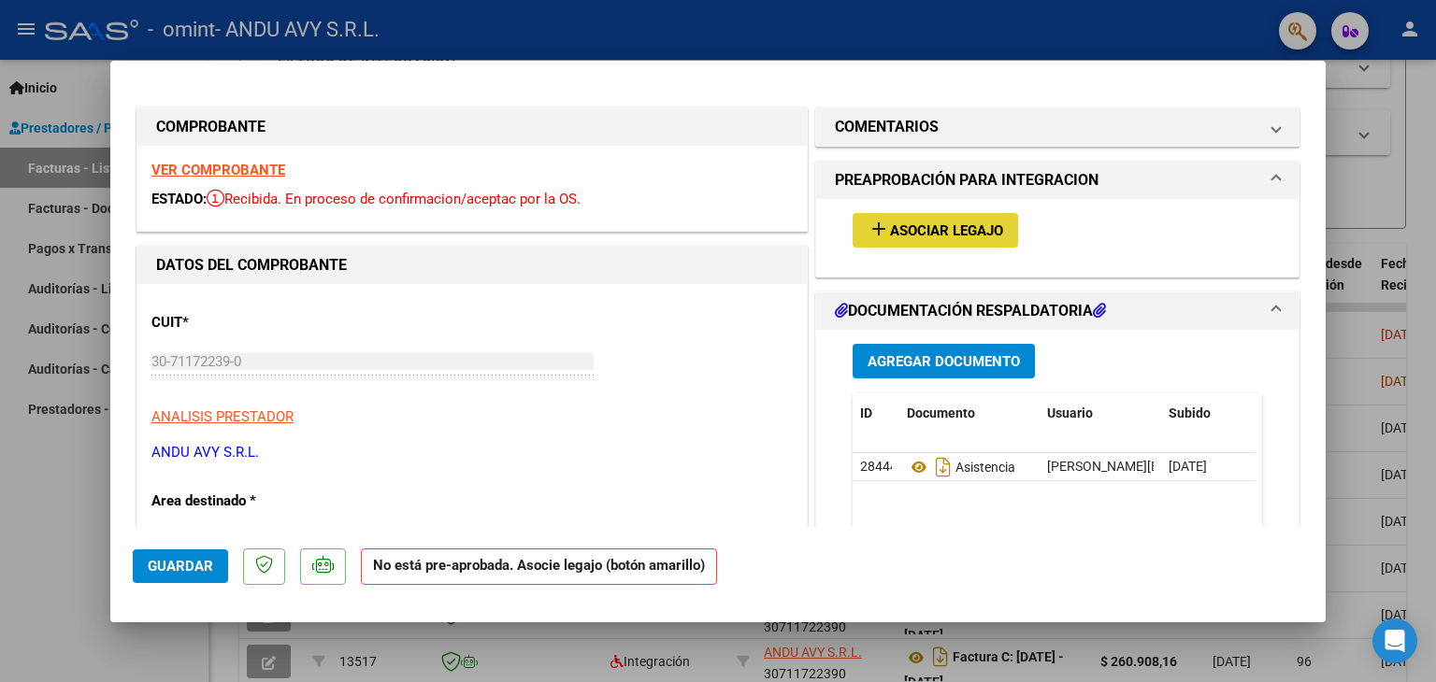
click at [903, 224] on span "Asociar Legajo" at bounding box center [946, 230] width 113 height 17
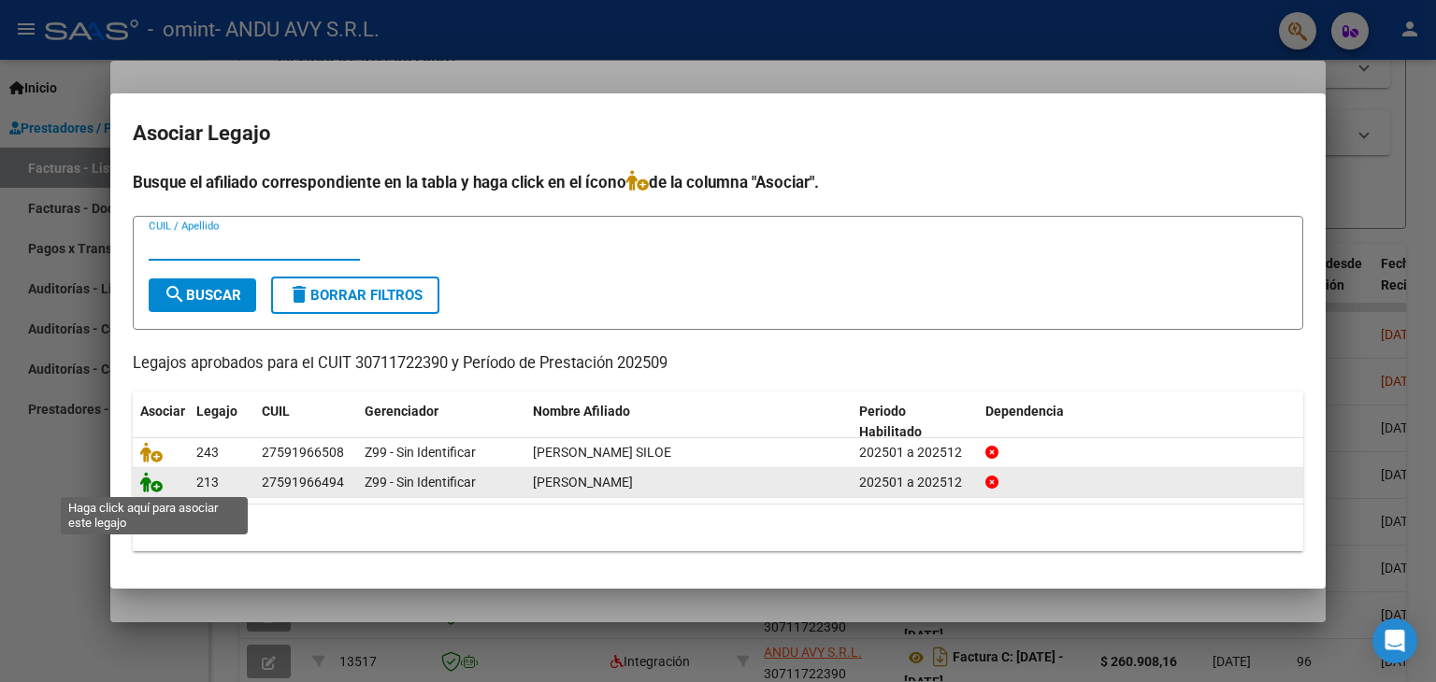
click at [154, 482] on icon at bounding box center [151, 482] width 22 height 21
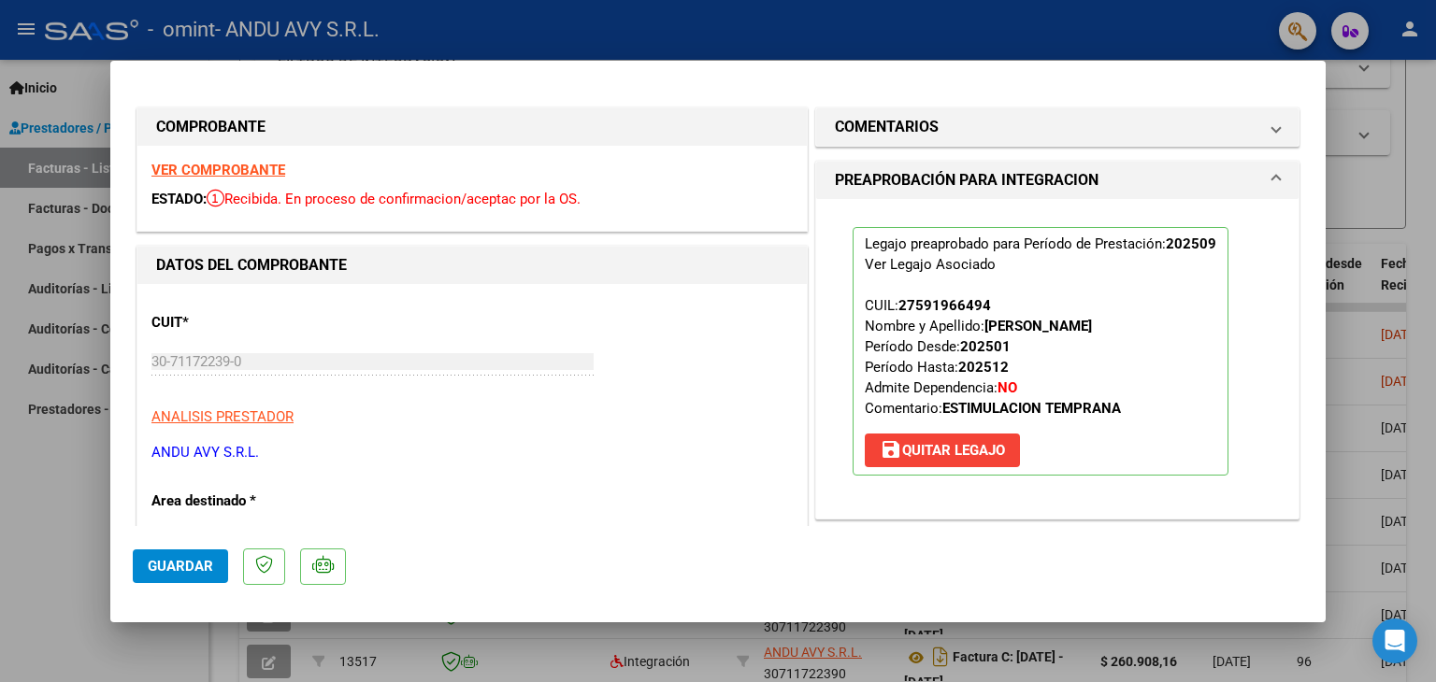
click at [188, 564] on span "Guardar" at bounding box center [180, 566] width 65 height 17
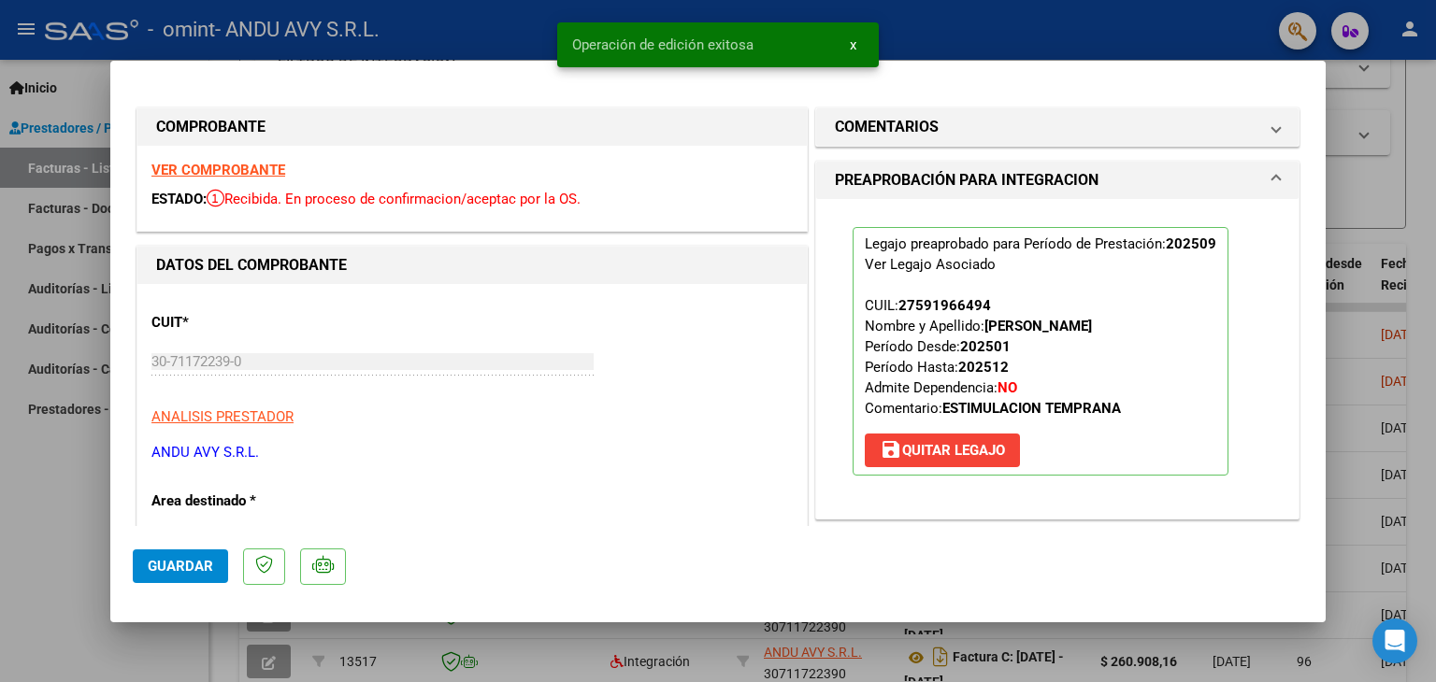
click at [1321, 71] on mat-dialog-container "COMPROBANTE VER COMPROBANTE ESTADO: Recibida. En proceso de confirmacion/acepta…" at bounding box center [717, 342] width 1215 height 562
click at [1375, 110] on div at bounding box center [718, 341] width 1436 height 682
type input "$ 0,00"
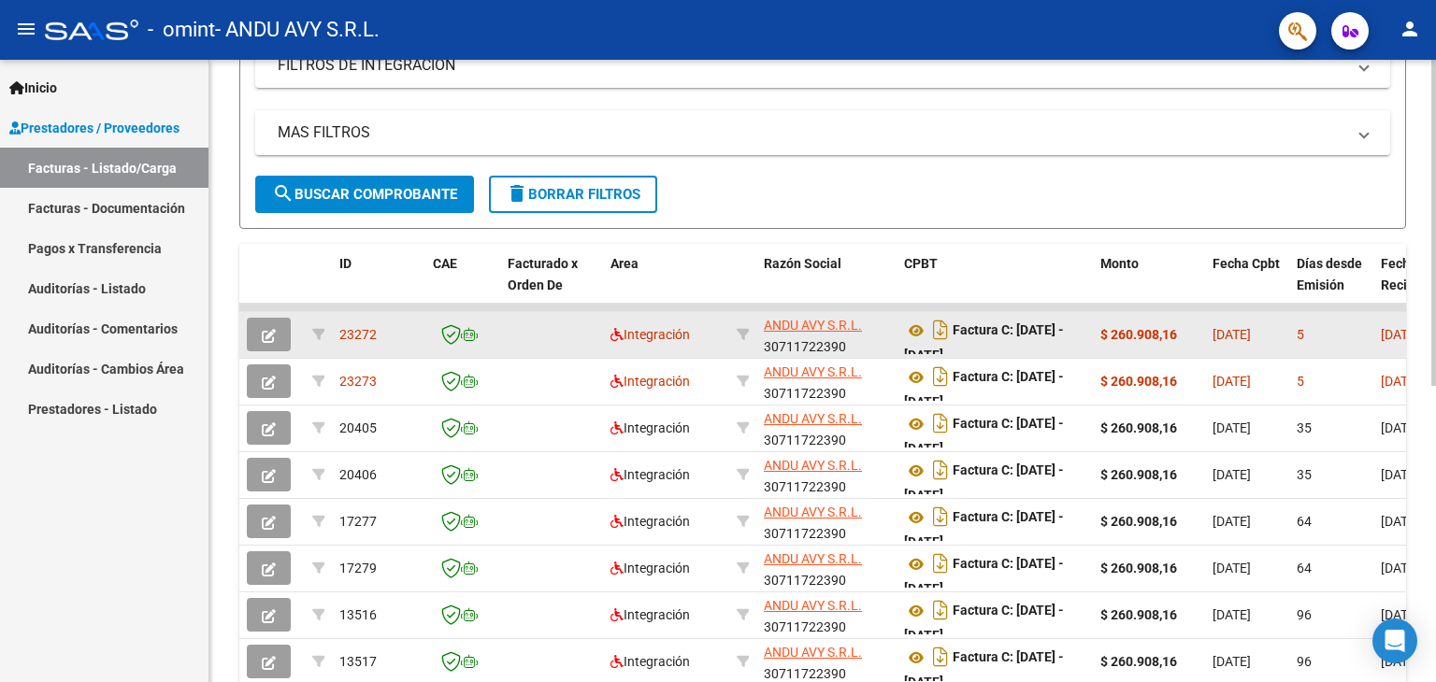
click at [1383, 346] on datatable-body-cell "[DATE]" at bounding box center [1415, 335] width 84 height 46
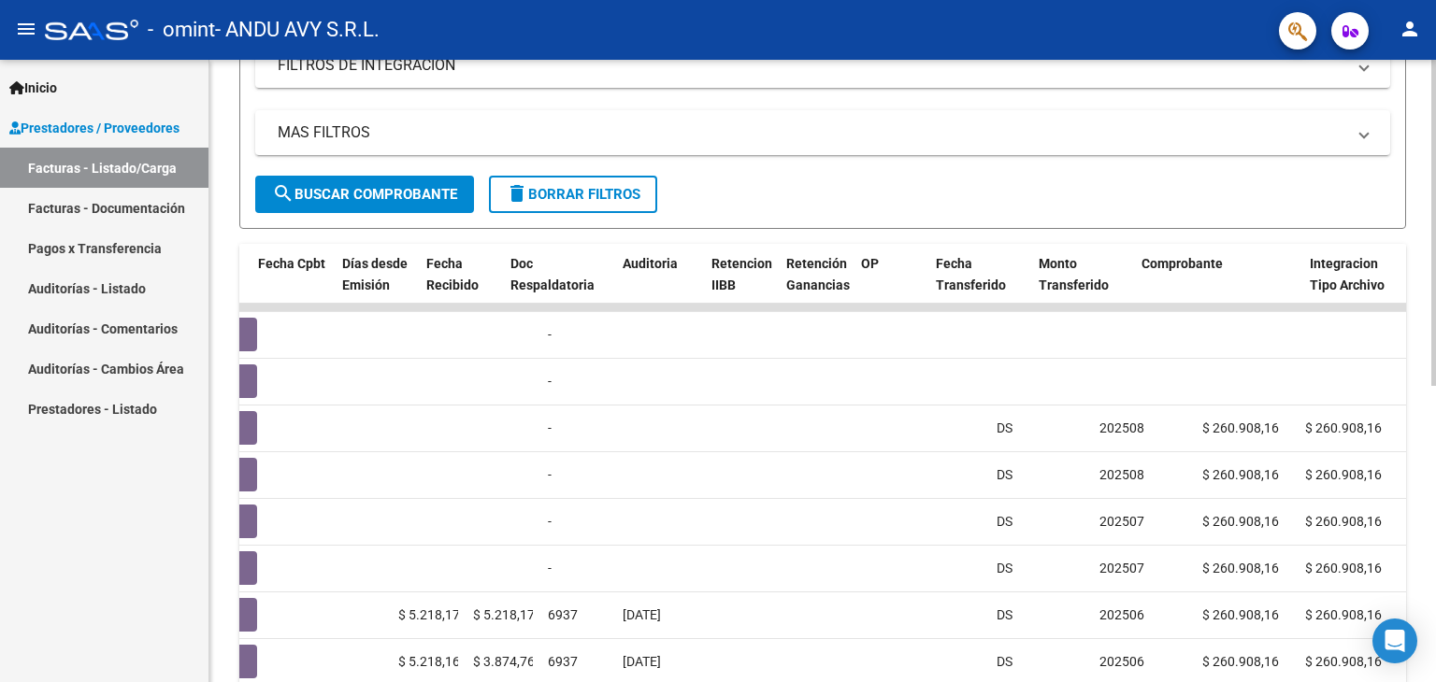
drag, startPoint x: 1383, startPoint y: 346, endPoint x: 1435, endPoint y: 322, distance: 56.5
click at [1435, 322] on div "Video tutorial PRESTADORES -> Listado de CPBTs Emitidos por Prestadores / Prove…" at bounding box center [824, 305] width 1231 height 1175
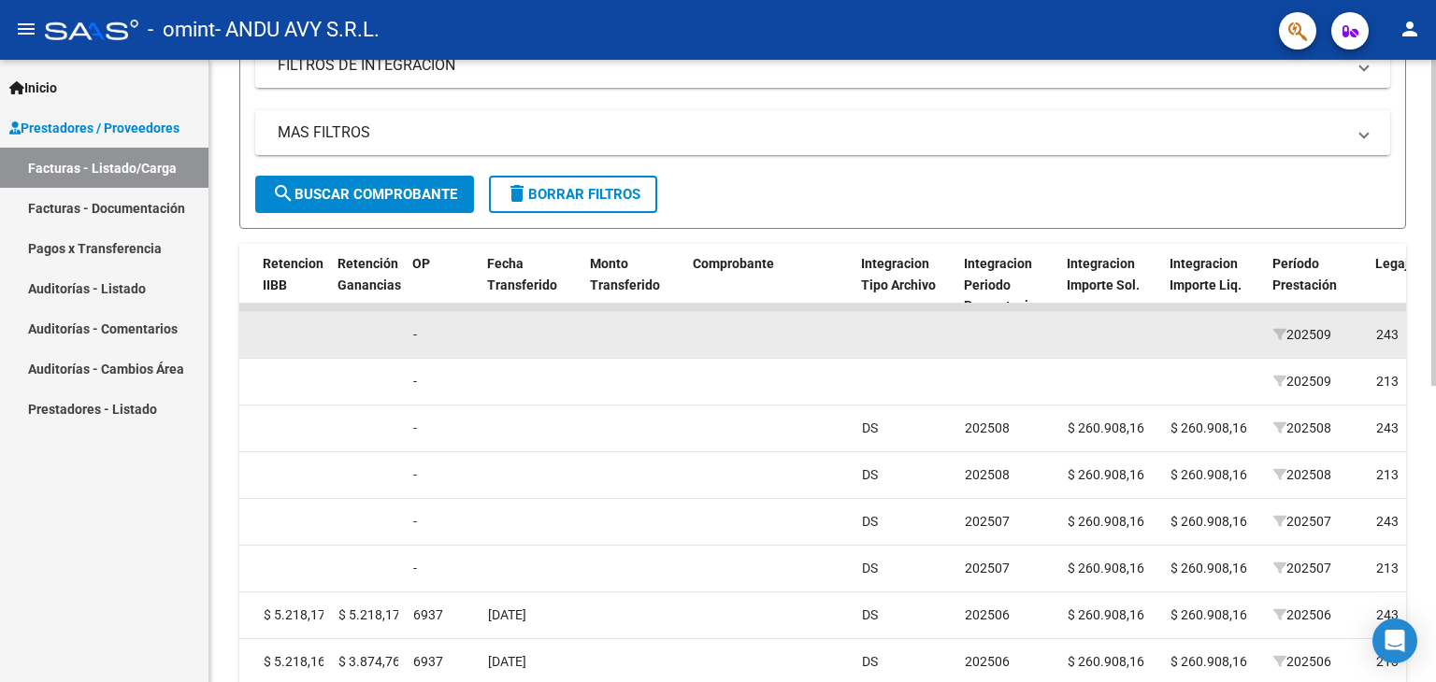
click at [1193, 336] on datatable-body-cell at bounding box center [1214, 335] width 103 height 46
drag, startPoint x: 1192, startPoint y: 336, endPoint x: 840, endPoint y: 337, distance: 351.5
click at [840, 337] on div "23272 Integración ANDU AVY S.R.L. 30711722390 Factura C: [DATE] - [DATE] $ 260.…" at bounding box center [807, 335] width 3941 height 47
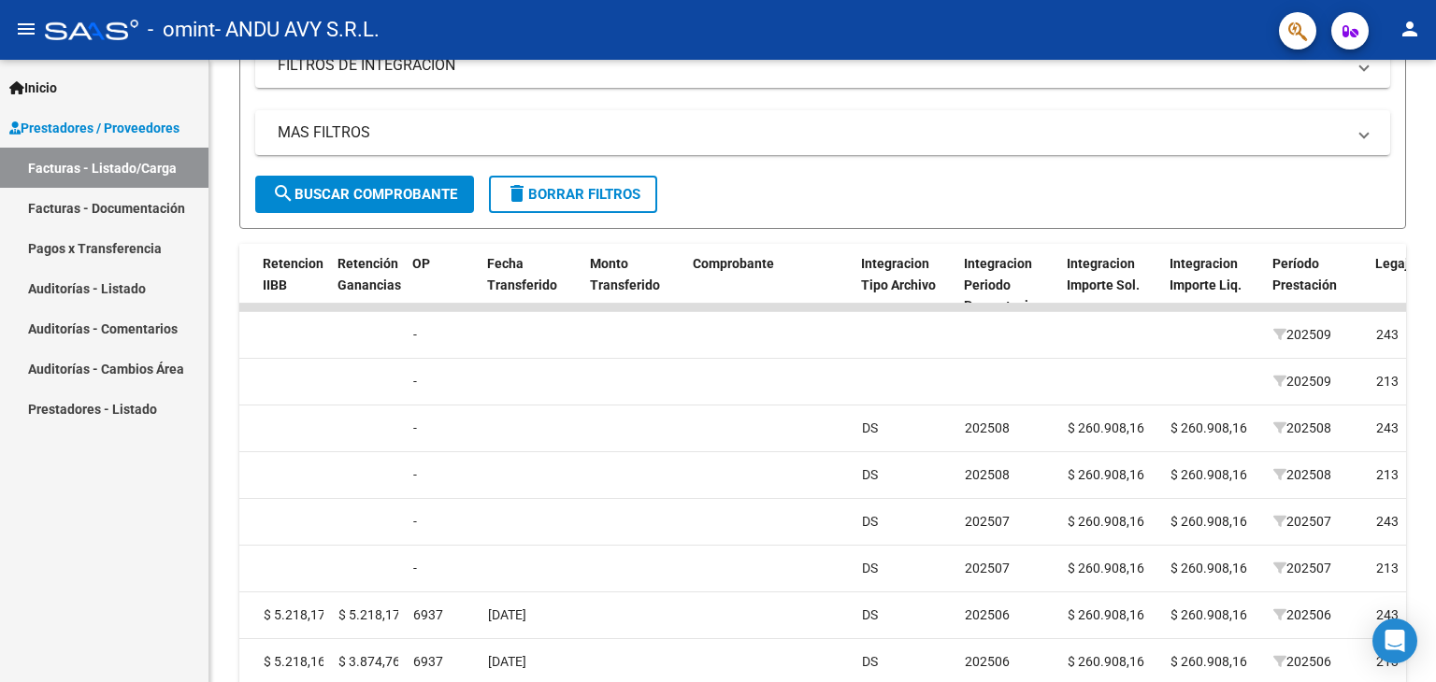
drag, startPoint x: 309, startPoint y: 313, endPoint x: 185, endPoint y: 322, distance: 124.6
click at [185, 322] on mat-sidenav-container "Inicio Instructivos Contacto OS Prestadores / Proveedores Facturas - Listado/Ca…" at bounding box center [718, 371] width 1436 height 623
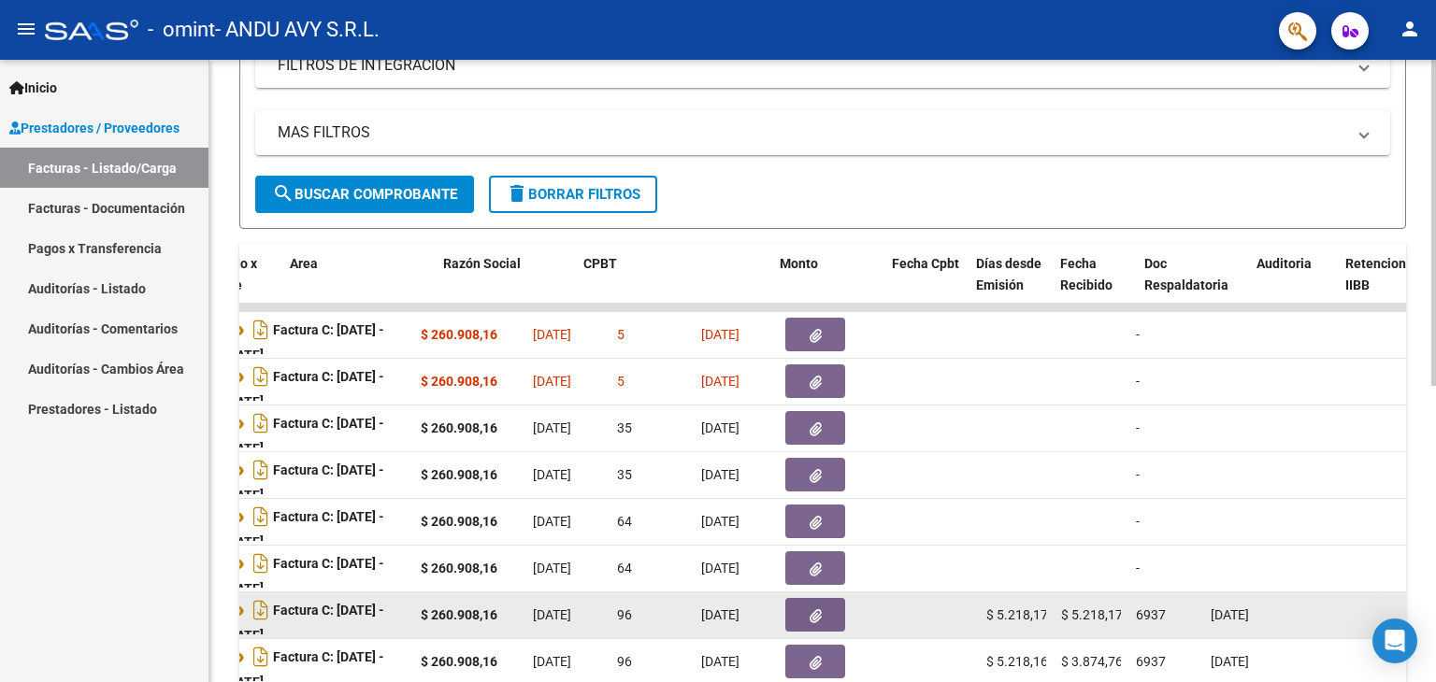
scroll to position [0, 865]
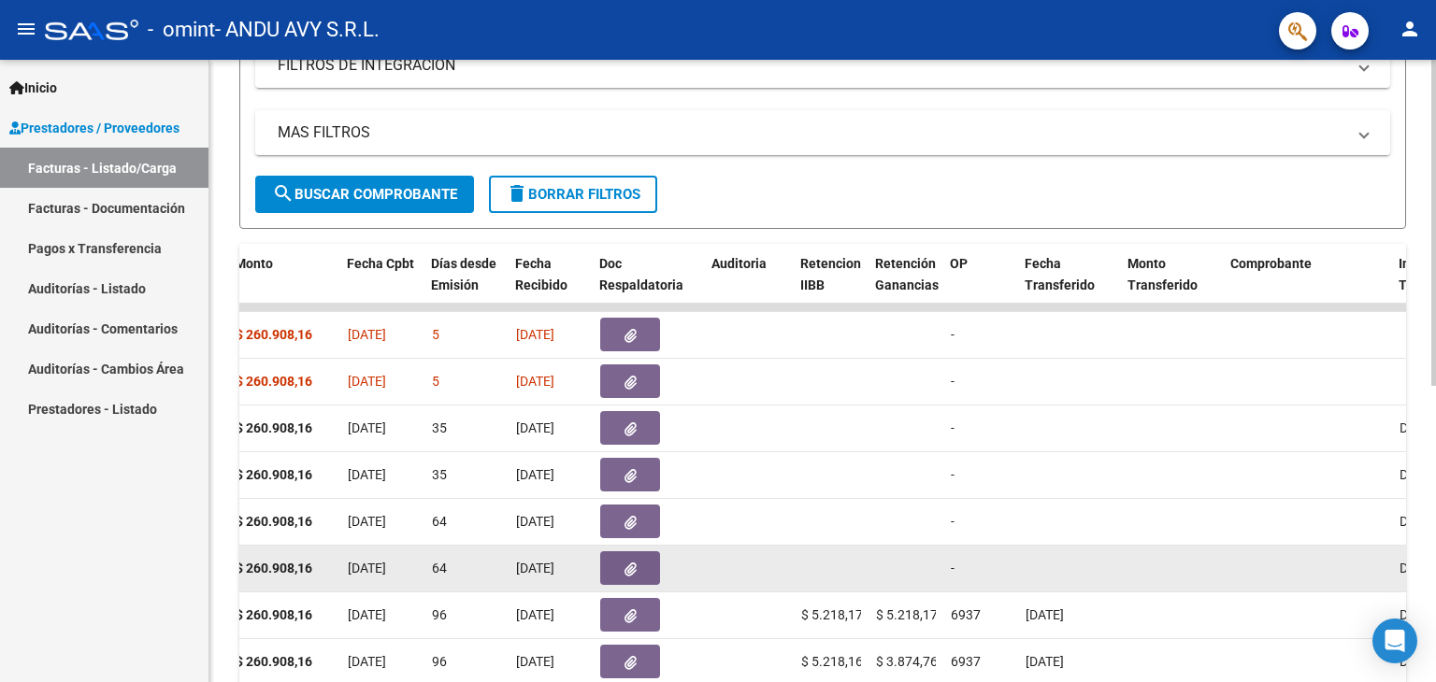
drag, startPoint x: 316, startPoint y: 620, endPoint x: 1334, endPoint y: 588, distance: 1018.4
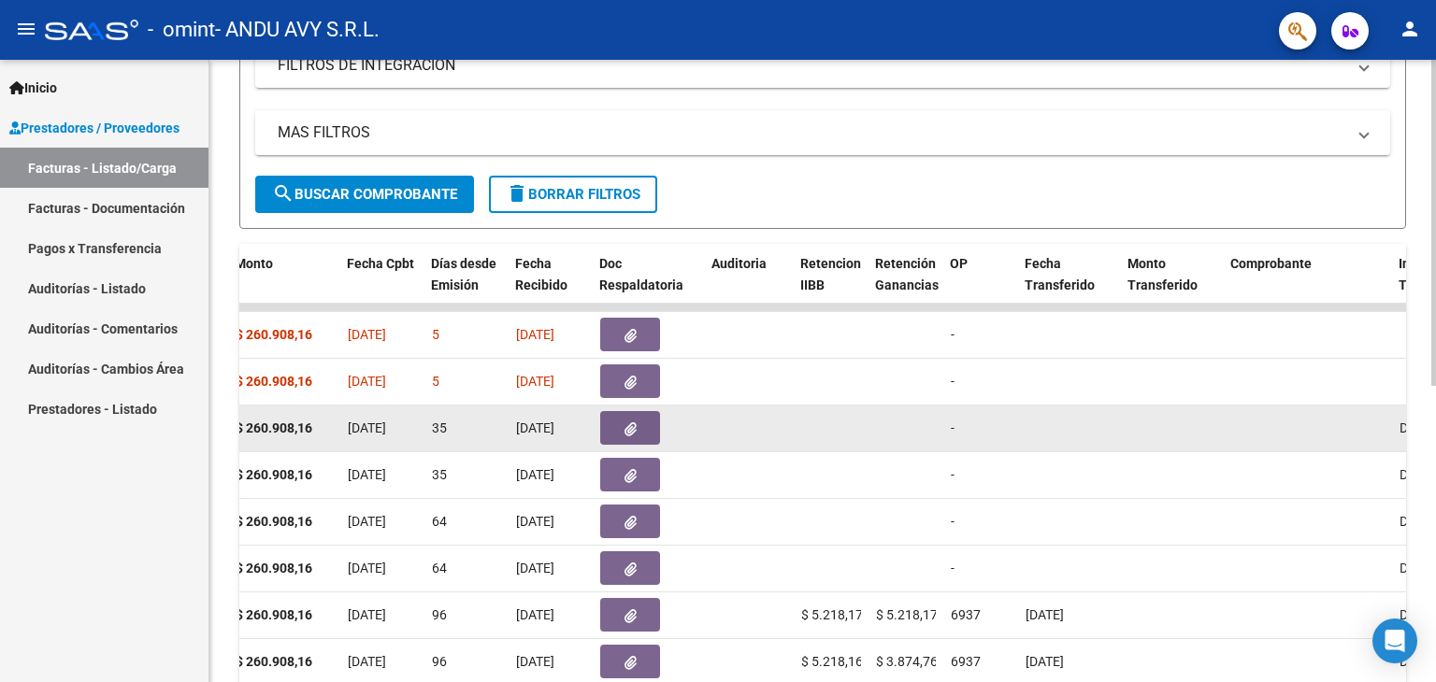
click at [1190, 416] on datatable-body-cell at bounding box center [1172, 429] width 103 height 46
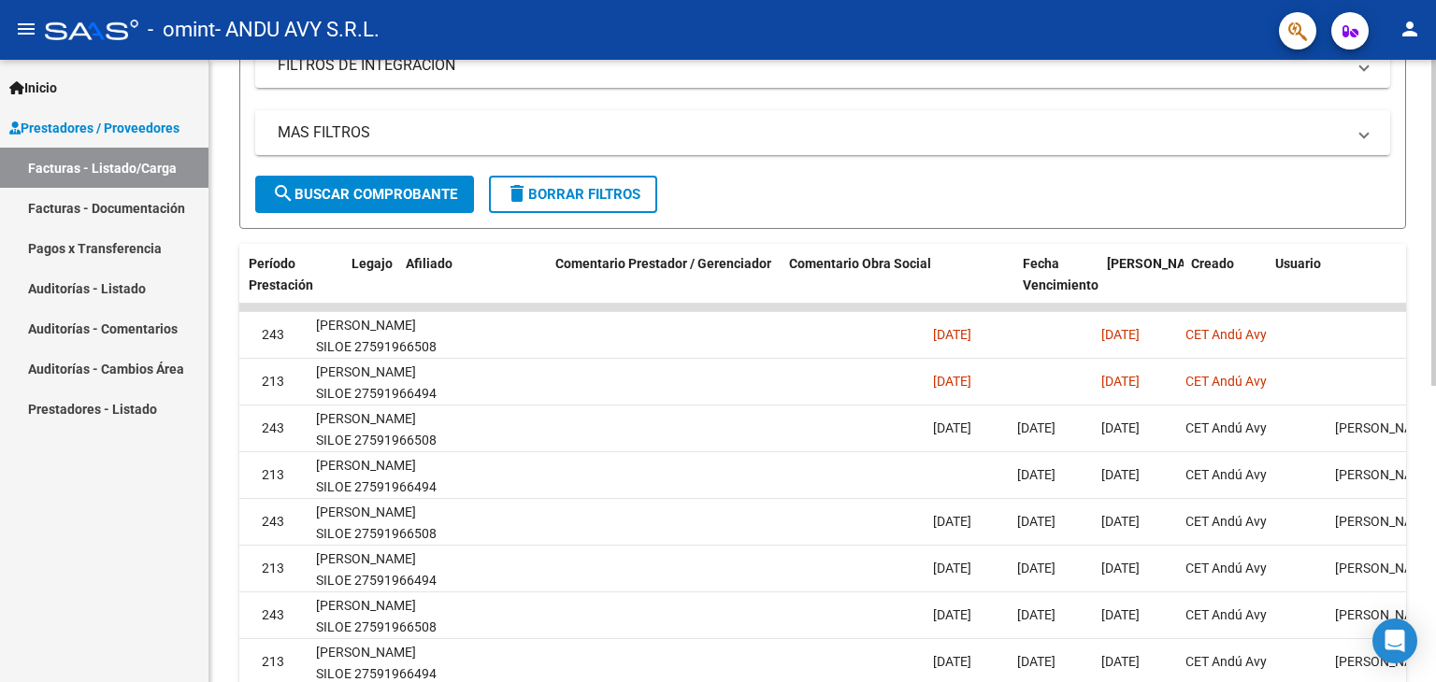
scroll to position [0, 2774]
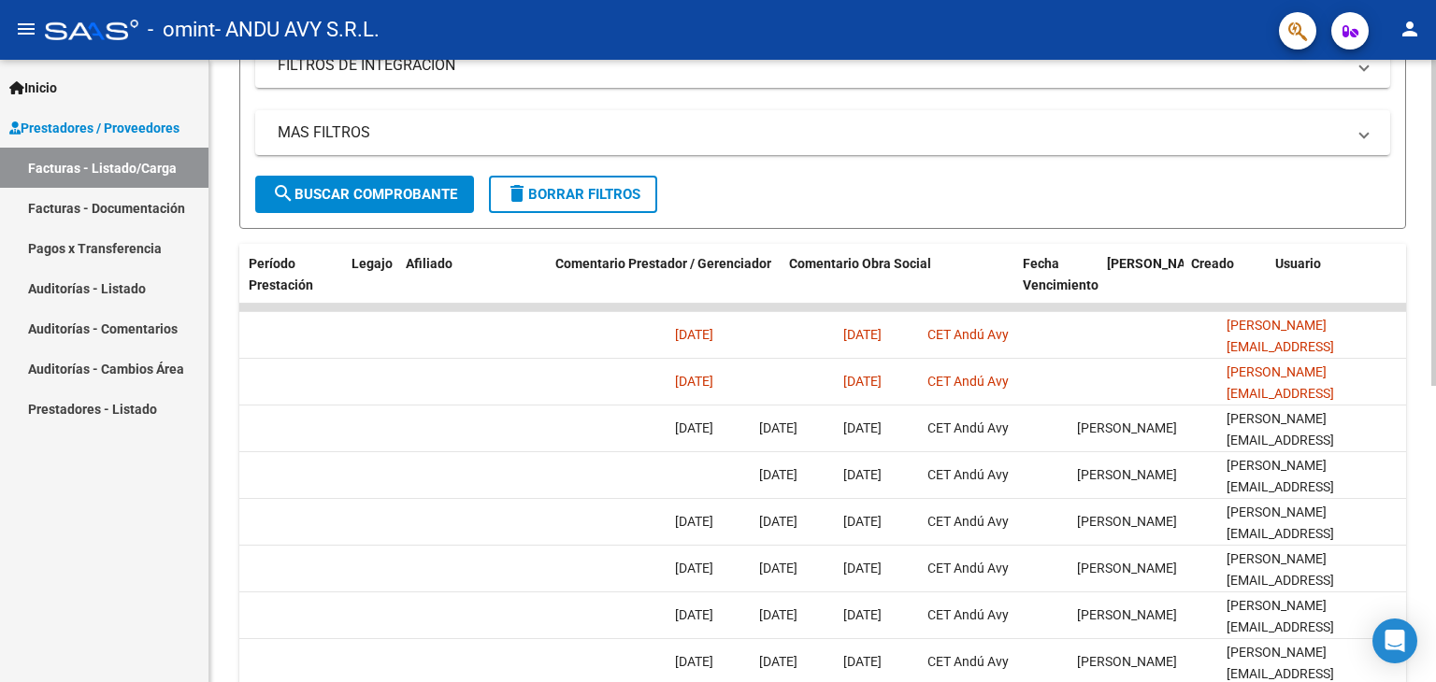
drag, startPoint x: 1282, startPoint y: 607, endPoint x: 1435, endPoint y: 598, distance: 153.5
click at [1435, 598] on div "Video tutorial PRESTADORES -> Listado de CPBTs Emitidos por Prestadores / Prove…" at bounding box center [824, 305] width 1231 height 1175
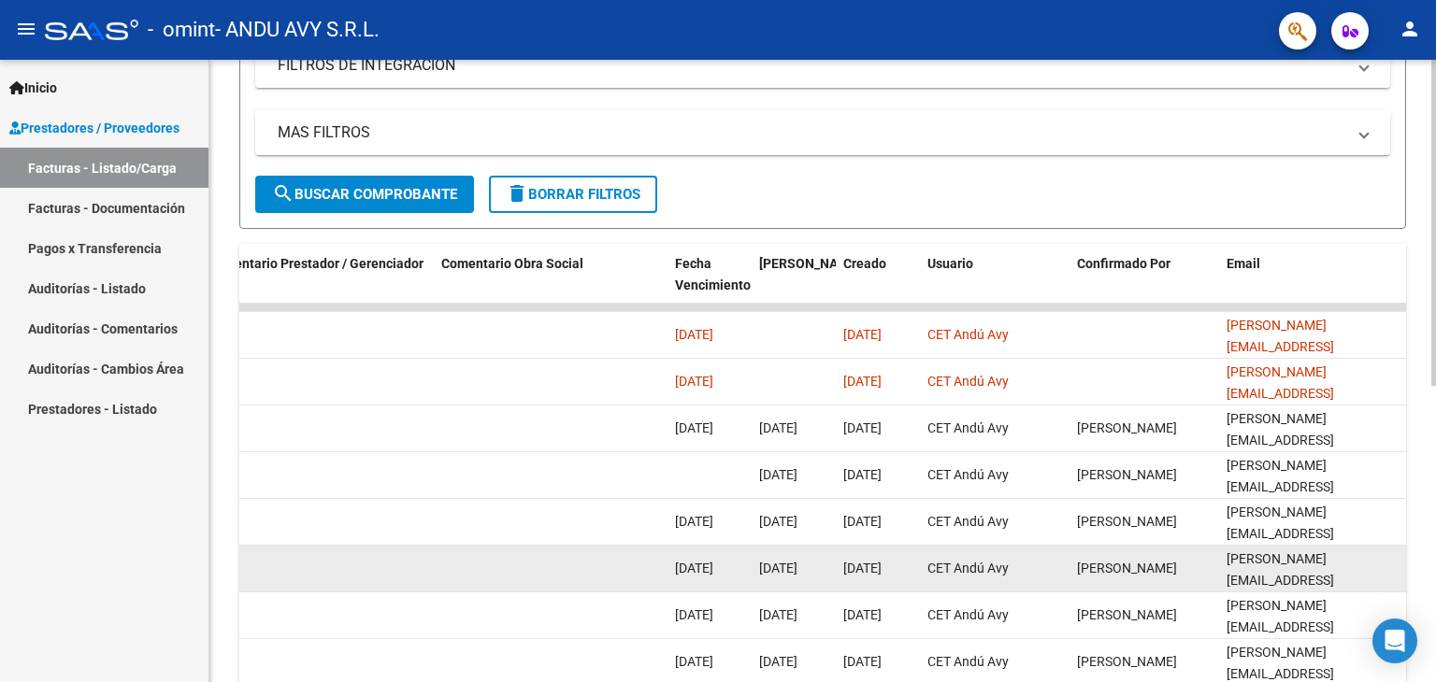
click at [614, 553] on datatable-body-cell at bounding box center [551, 569] width 234 height 46
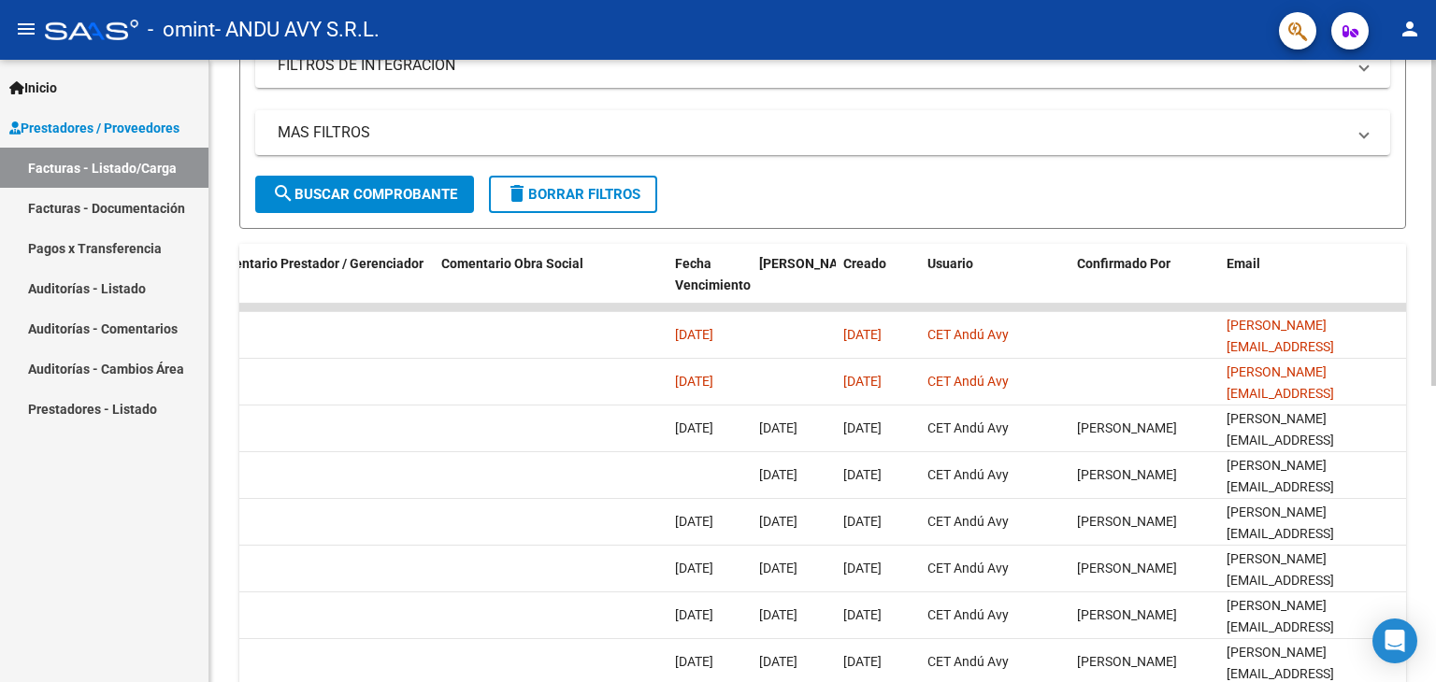
drag, startPoint x: 595, startPoint y: 575, endPoint x: 221, endPoint y: 561, distance: 375.1
click at [221, 561] on div "Video tutorial PRESTADORES -> Listado de CPBTs Emitidos por Prestadores / Prove…" at bounding box center [822, 305] width 1226 height 1175
drag, startPoint x: 234, startPoint y: 572, endPoint x: 153, endPoint y: 565, distance: 80.7
click at [153, 565] on mat-sidenav-container "Inicio Instructivos Contacto OS Prestadores / Proveedores Facturas - Listado/Ca…" at bounding box center [718, 371] width 1436 height 623
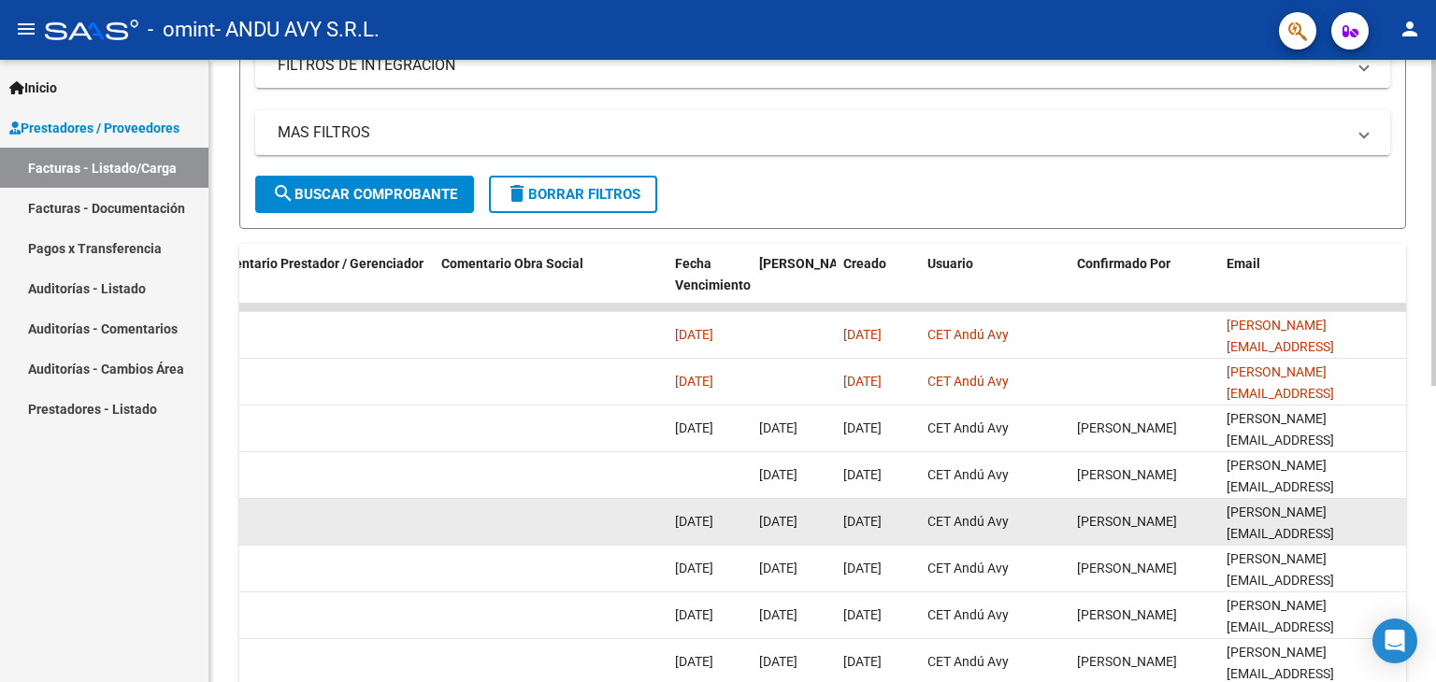
click at [401, 502] on datatable-body-cell at bounding box center [317, 522] width 234 height 46
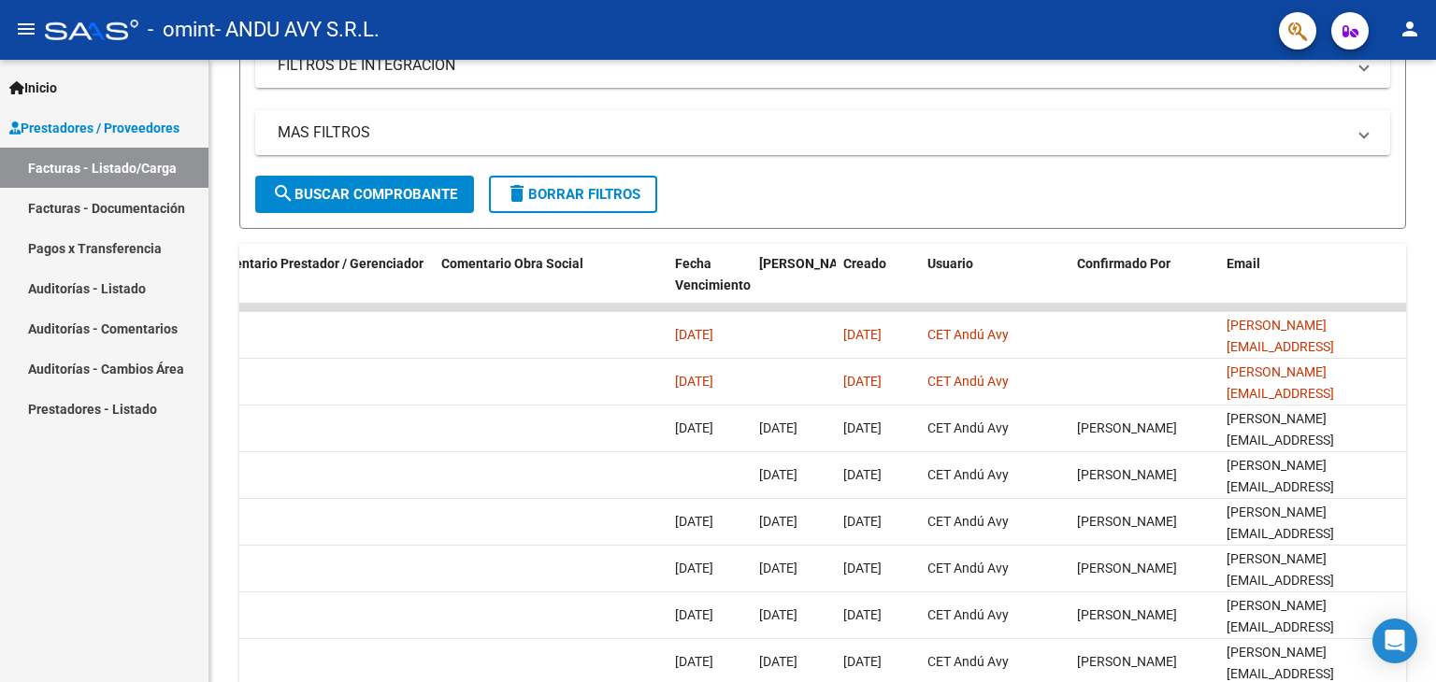
drag, startPoint x: 316, startPoint y: 595, endPoint x: 191, endPoint y: 580, distance: 126.1
click at [191, 580] on mat-sidenav-container "Inicio Instructivos Contacto OS Prestadores / Proveedores Facturas - Listado/Ca…" at bounding box center [718, 371] width 1436 height 623
drag, startPoint x: 250, startPoint y: 566, endPoint x: 213, endPoint y: 559, distance: 37.0
click at [213, 559] on div "Video tutorial PRESTADORES -> Listado de CPBTs Emitidos por Prestadores / Prove…" at bounding box center [822, 305] width 1226 height 1175
